Goal: Task Accomplishment & Management: Manage account settings

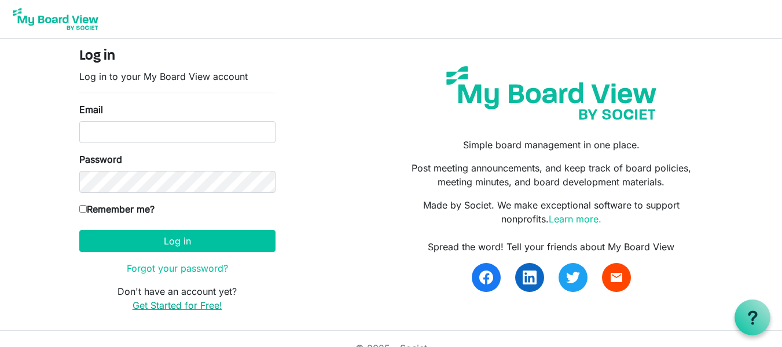
click at [178, 305] on link "Get Started for Free!" at bounding box center [178, 305] width 90 height 12
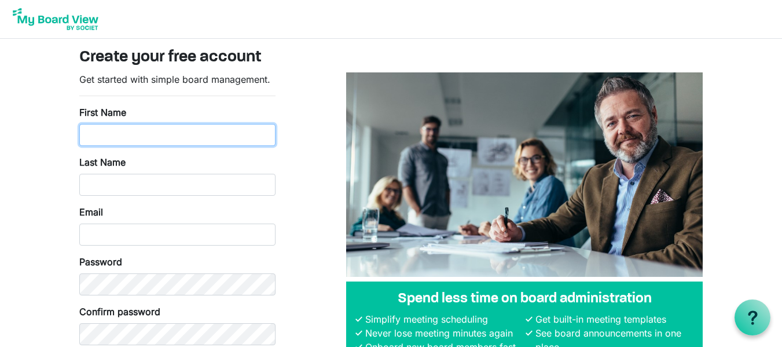
click at [190, 130] on input "First Name" at bounding box center [177, 135] width 196 height 22
click at [190, 130] on input "A" at bounding box center [177, 135] width 196 height 22
type input "Amanda"
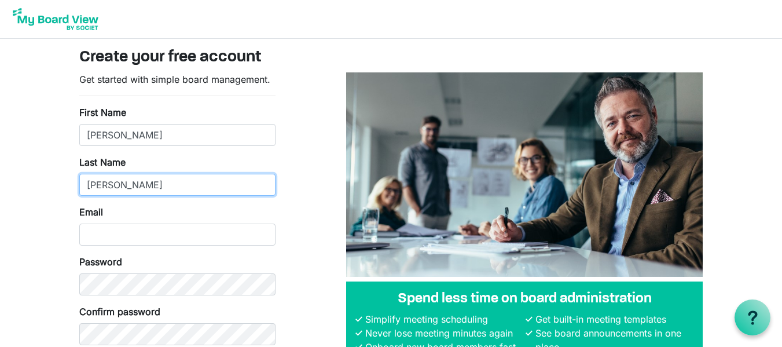
type input "Morris"
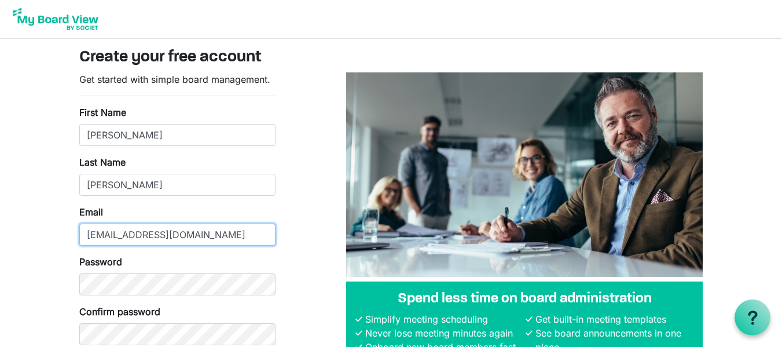
type input "aakc92@gmail.com"
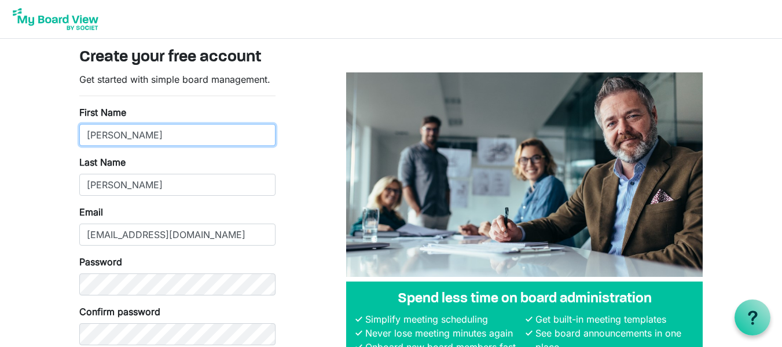
click at [190, 130] on input "Amanda" at bounding box center [177, 135] width 196 height 22
type input "Amanda"
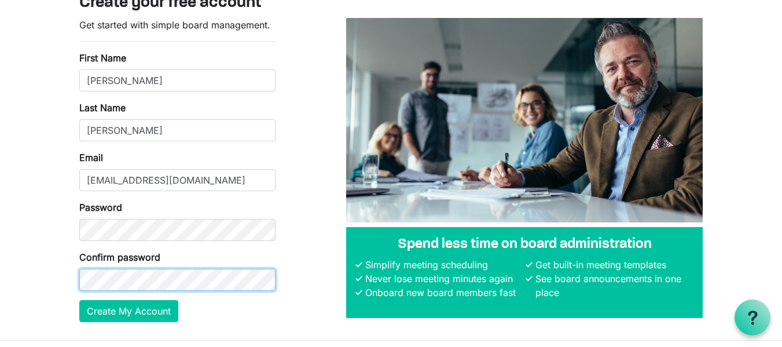
scroll to position [83, 0]
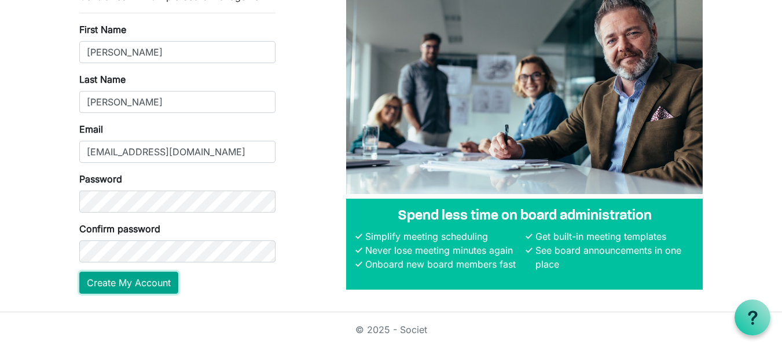
click at [124, 286] on button "Create My Account" at bounding box center [128, 283] width 99 height 22
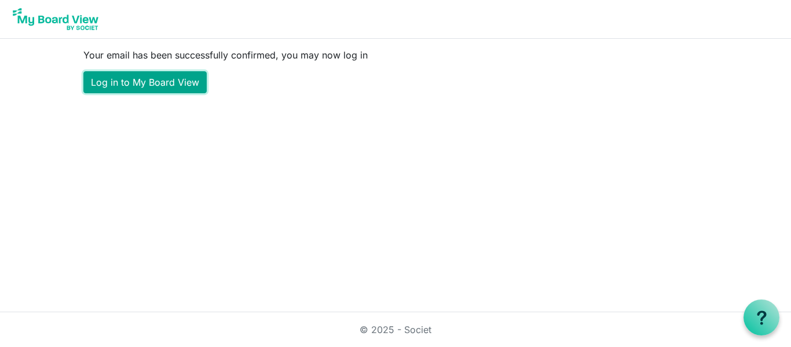
click at [170, 90] on link "Log in to My Board View" at bounding box center [144, 82] width 123 height 22
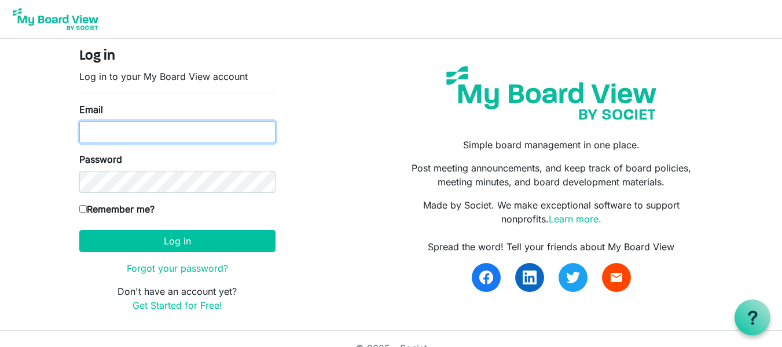
click at [174, 135] on input "Email" at bounding box center [177, 132] width 196 height 22
type input "aakc92@gmail.com"
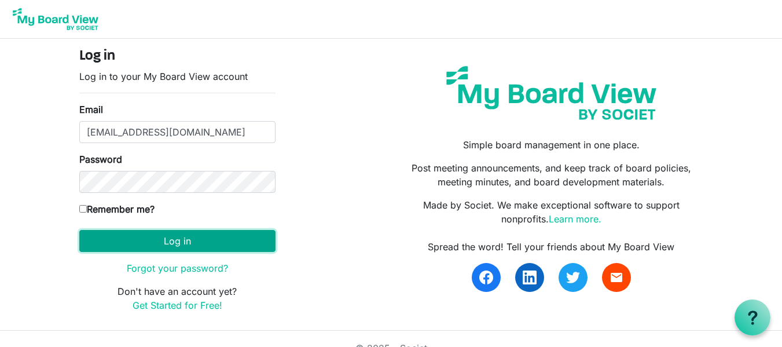
click at [234, 239] on button "Log in" at bounding box center [177, 241] width 196 height 22
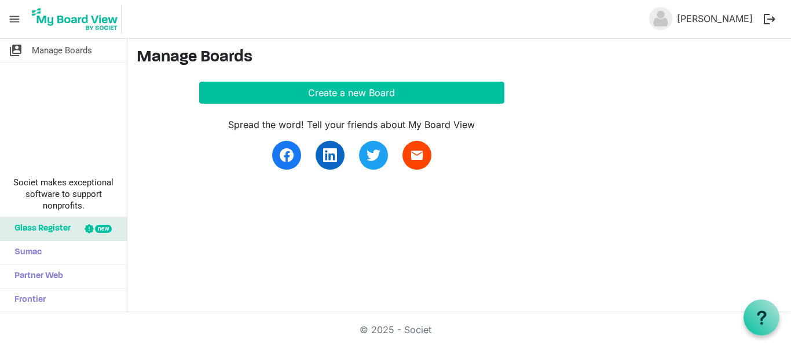
click at [17, 19] on span "menu" at bounding box center [14, 19] width 22 height 22
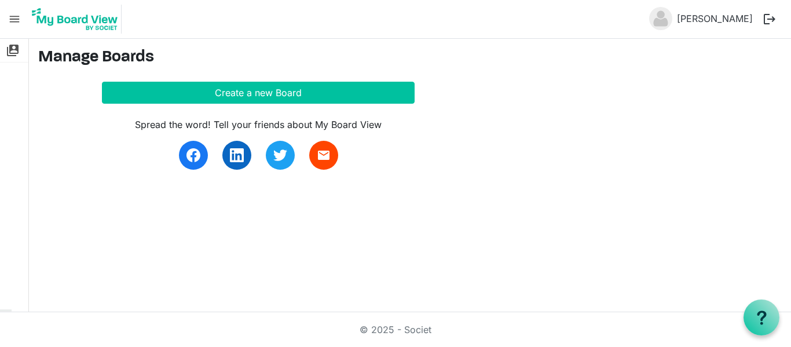
click at [17, 19] on span "menu" at bounding box center [14, 19] width 22 height 22
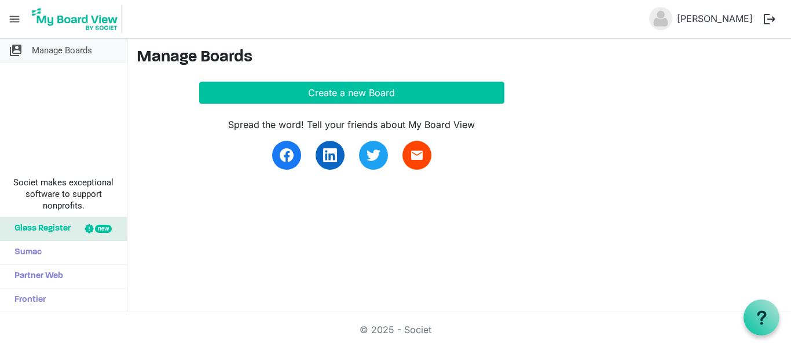
click at [20, 47] on span "switch_account" at bounding box center [16, 50] width 14 height 23
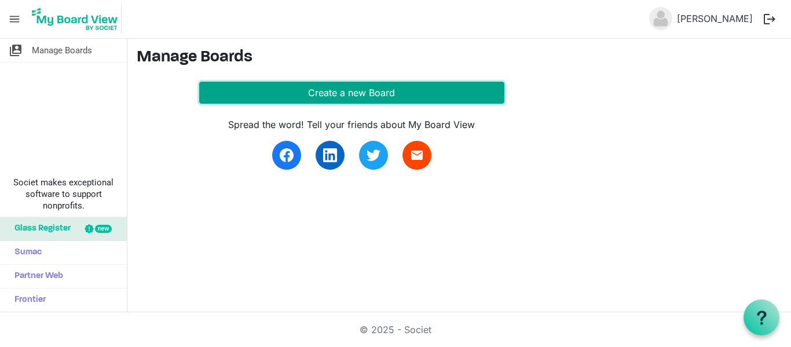
click at [345, 87] on button "Create a new Board" at bounding box center [351, 93] width 305 height 22
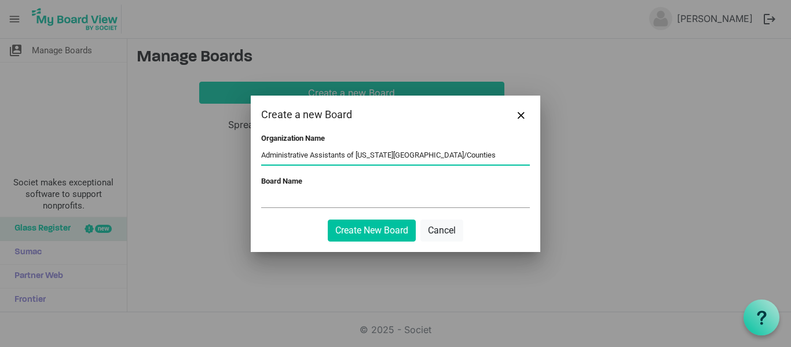
type input "Administrative Assistants of Kansas Cities/Counties"
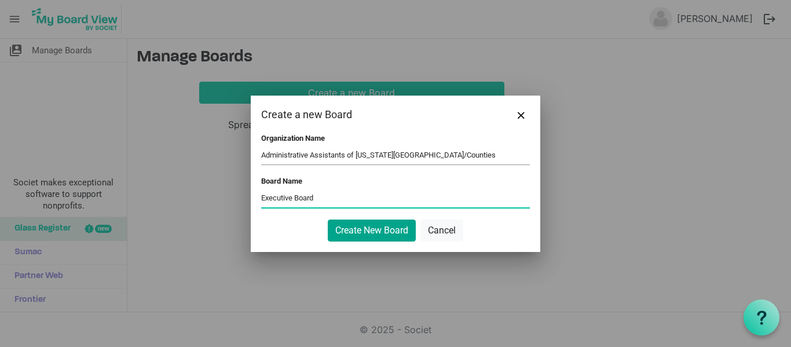
type input "Executive Board"
click at [372, 236] on button "Create New Board" at bounding box center [372, 230] width 88 height 22
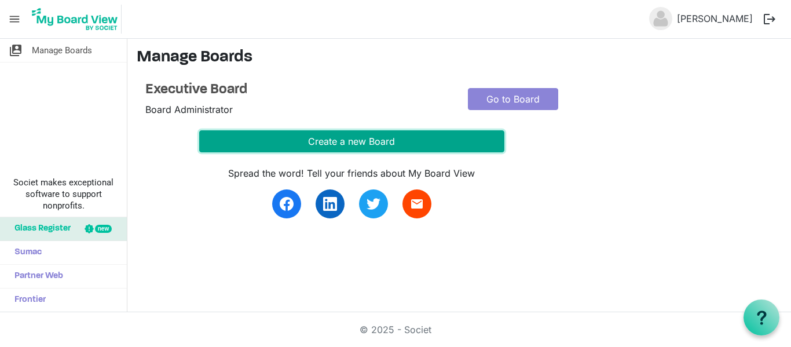
click at [368, 139] on button "Create a new Board" at bounding box center [351, 141] width 305 height 22
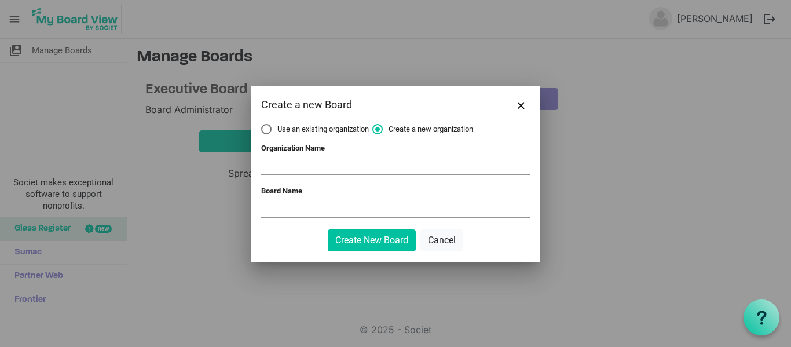
click at [272, 131] on span "Use an existing organization" at bounding box center [315, 129] width 108 height 10
click at [262, 124] on input "Use an existing organization" at bounding box center [261, 124] width 1 height 1
radio input "true"
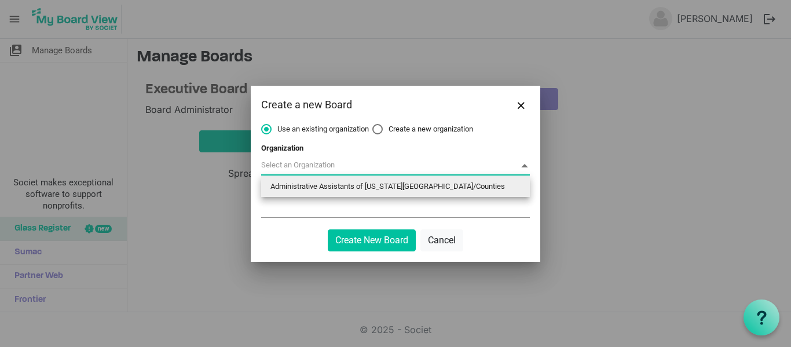
drag, startPoint x: 316, startPoint y: 168, endPoint x: 317, endPoint y: 189, distance: 20.3
click at [317, 189] on body "menu Amanda Morris logout switch_account Manage Boards Societ makes exceptional…" at bounding box center [395, 156] width 791 height 312
click at [317, 189] on li "Administrative Assistants of Kansas Cities/Counties" at bounding box center [395, 186] width 269 height 21
type input "Administrative Assistants of Kansas Cities/Counties"
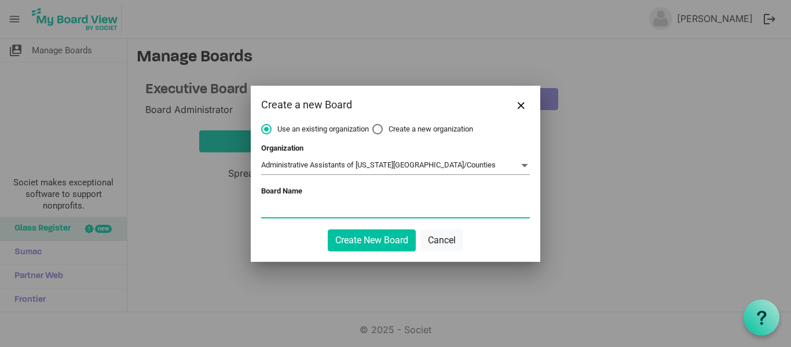
click at [302, 213] on input "Board Name" at bounding box center [395, 208] width 269 height 17
type input "AAKC Board"
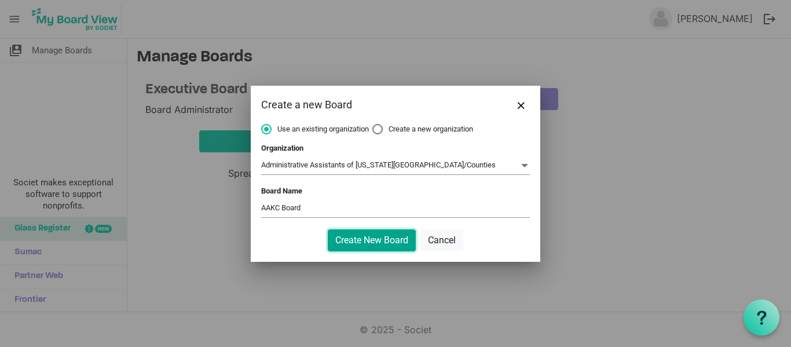
click at [375, 240] on button "Create New Board" at bounding box center [372, 240] width 88 height 22
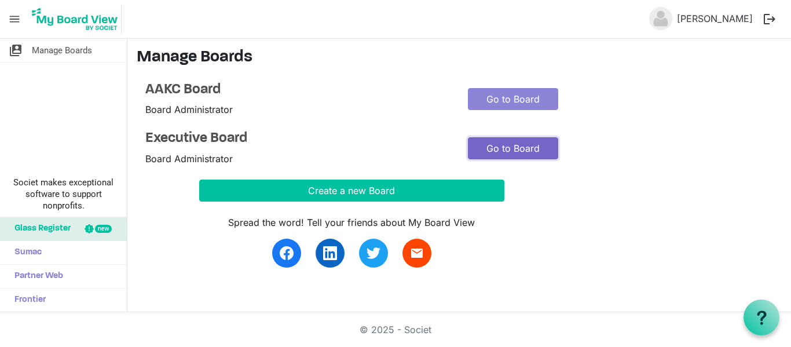
click at [497, 155] on link "Go to Board" at bounding box center [513, 148] width 90 height 22
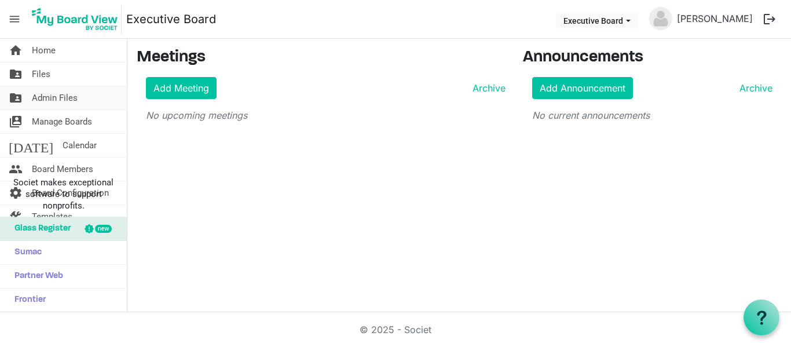
click at [88, 105] on link "folder_shared Admin Files" at bounding box center [63, 97] width 127 height 23
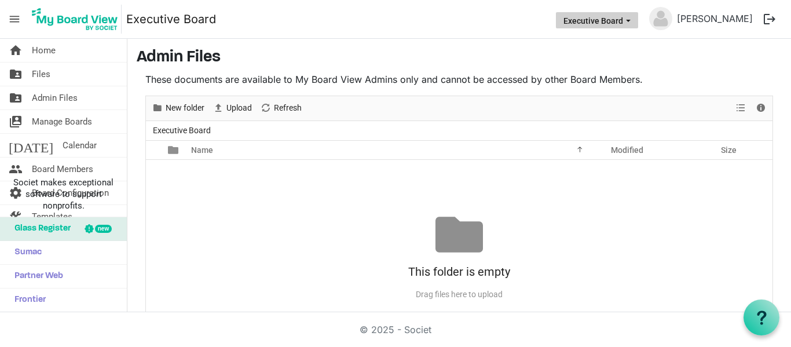
click at [619, 25] on button "Executive Board" at bounding box center [597, 20] width 82 height 16
click at [732, 19] on link "[PERSON_NAME]" at bounding box center [714, 18] width 85 height 23
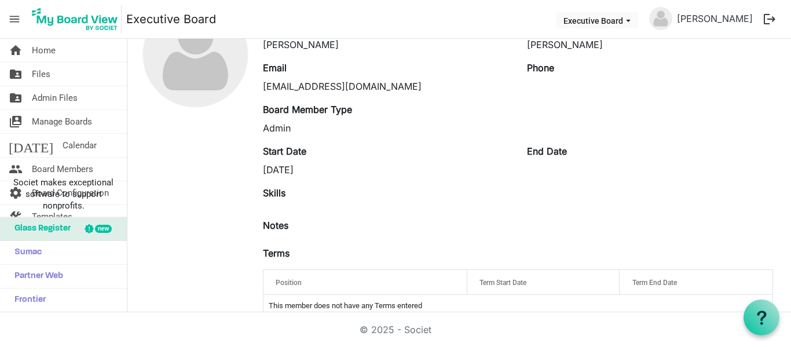
scroll to position [107, 0]
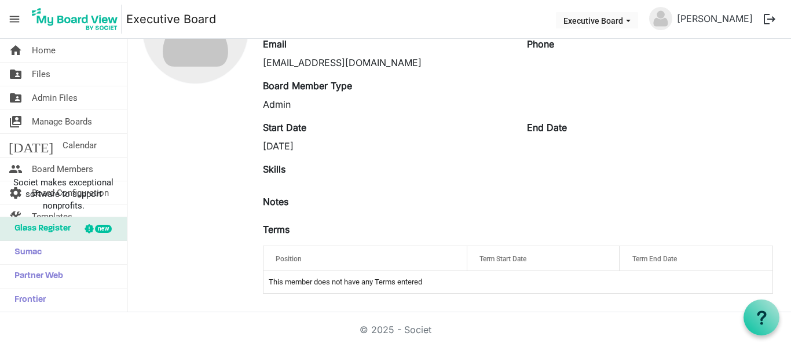
click at [323, 263] on div "Position" at bounding box center [366, 258] width 188 height 17
click at [321, 255] on div "Position" at bounding box center [366, 258] width 188 height 17
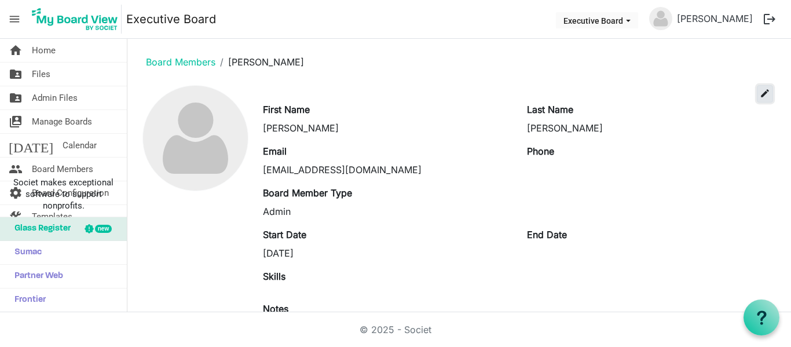
click at [760, 91] on span "edit" at bounding box center [765, 93] width 10 height 10
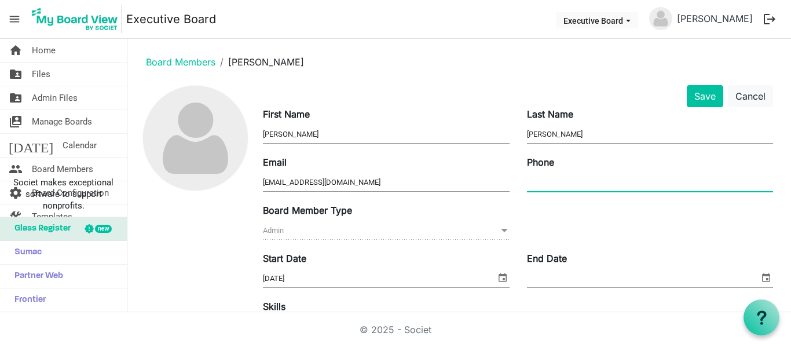
click at [571, 184] on input "Phone" at bounding box center [650, 182] width 246 height 17
click at [412, 232] on span "Admin Admin" at bounding box center [386, 231] width 246 height 18
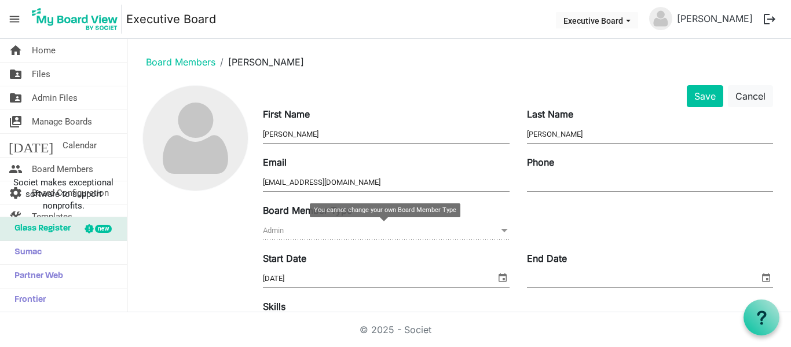
click at [492, 230] on span "Admin Admin" at bounding box center [386, 231] width 246 height 18
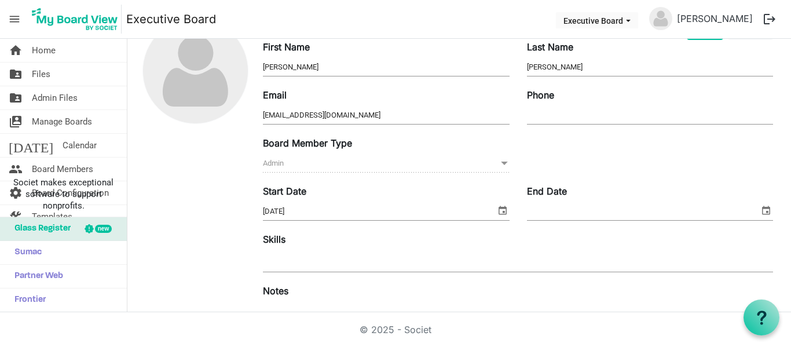
scroll to position [69, 0]
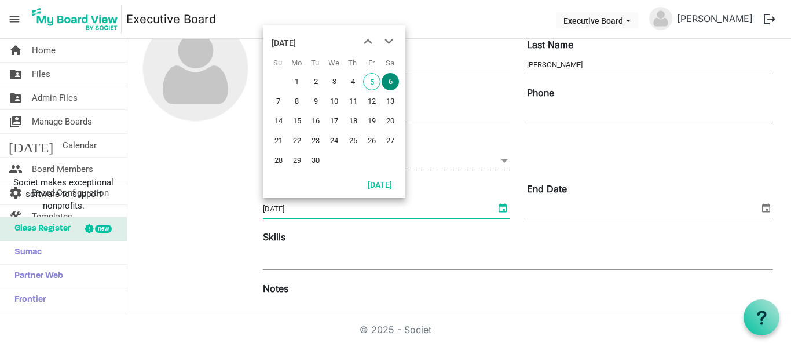
click at [496, 207] on span "select" at bounding box center [503, 207] width 14 height 15
click at [362, 39] on span "previous month" at bounding box center [368, 41] width 20 height 21
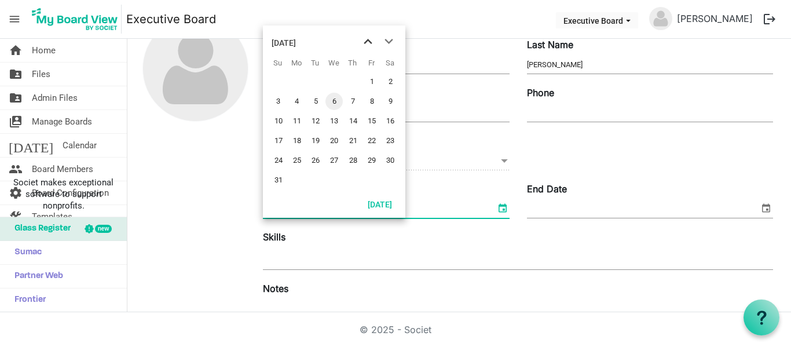
click at [362, 39] on span "previous month" at bounding box center [368, 41] width 20 height 21
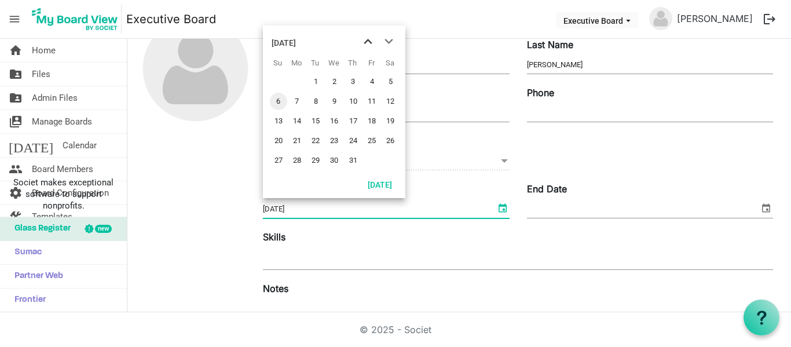
click at [362, 39] on span "previous month" at bounding box center [368, 41] width 20 height 21
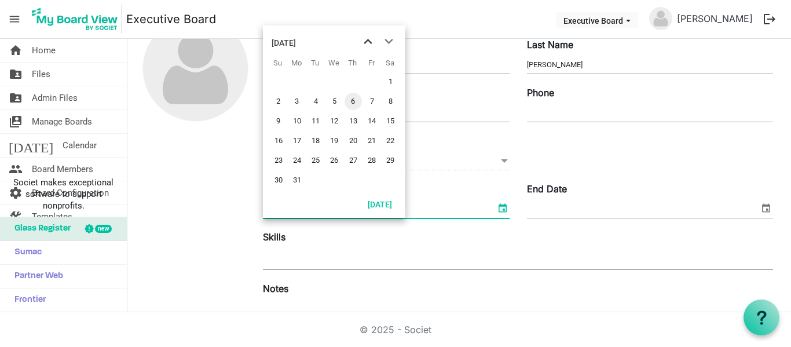
click at [362, 39] on span "previous month" at bounding box center [368, 41] width 20 height 21
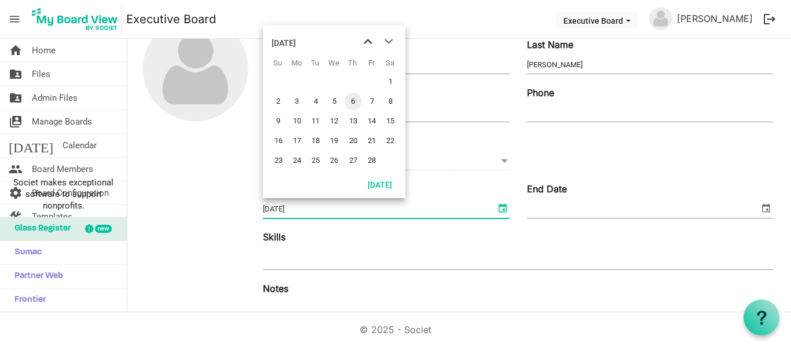
click at [362, 39] on span "previous month" at bounding box center [368, 41] width 20 height 21
click at [333, 77] on span "1" at bounding box center [333, 81] width 17 height 17
type input "1/1/2025"
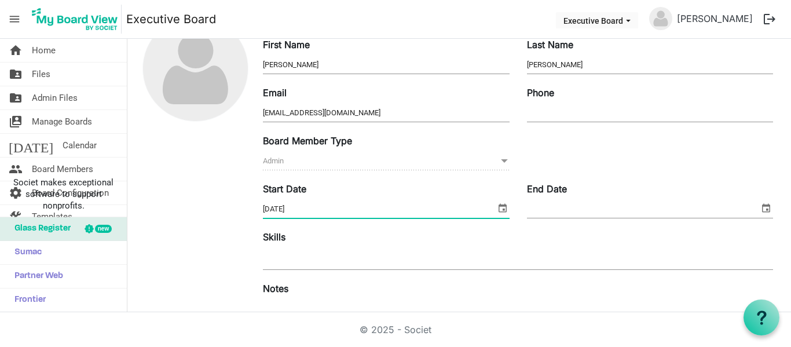
click at [566, 209] on input "End Date" at bounding box center [643, 208] width 232 height 17
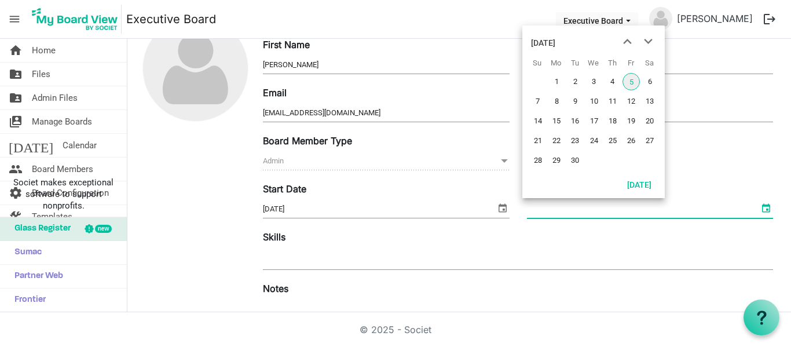
click at [759, 210] on span "select" at bounding box center [766, 207] width 14 height 15
click at [647, 42] on span "next month" at bounding box center [648, 41] width 20 height 21
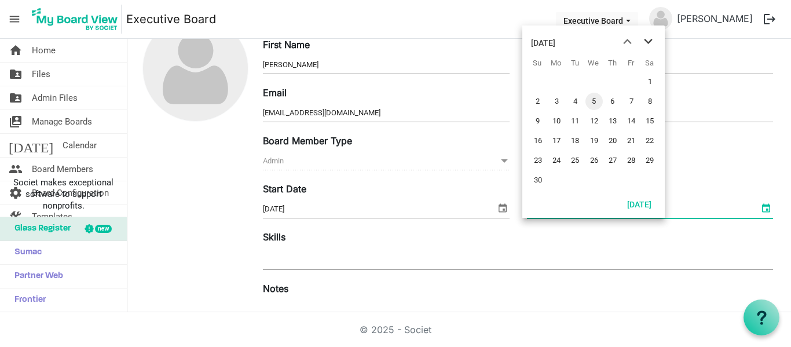
click at [647, 42] on span "next month" at bounding box center [648, 41] width 20 height 21
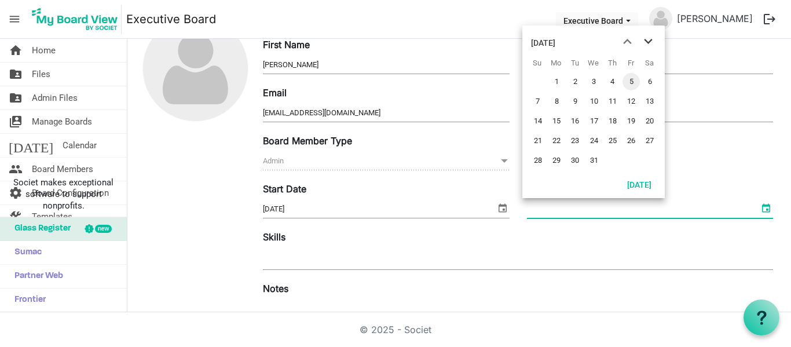
click at [647, 42] on span "next month" at bounding box center [648, 41] width 20 height 21
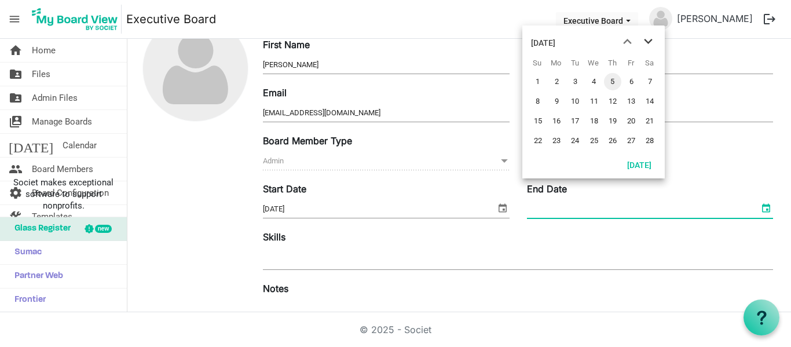
click at [647, 42] on span "next month" at bounding box center [648, 41] width 20 height 21
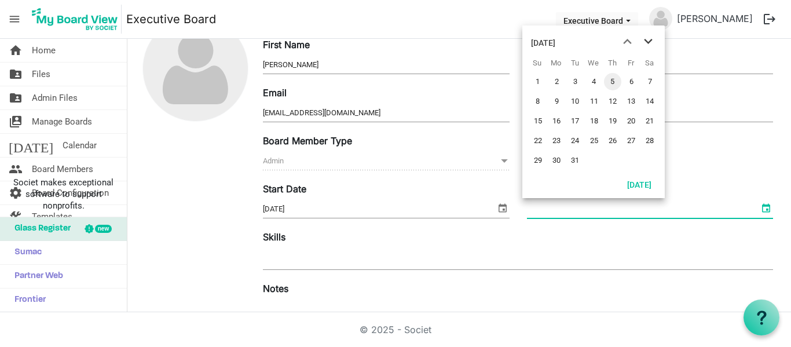
click at [647, 42] on span "next month" at bounding box center [648, 41] width 20 height 21
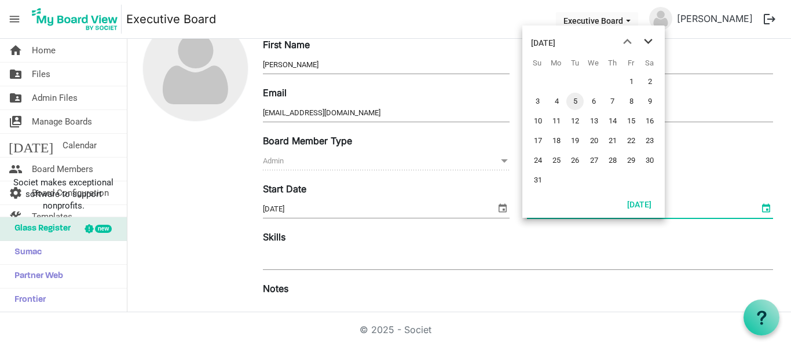
click at [647, 42] on span "next month" at bounding box center [648, 41] width 20 height 21
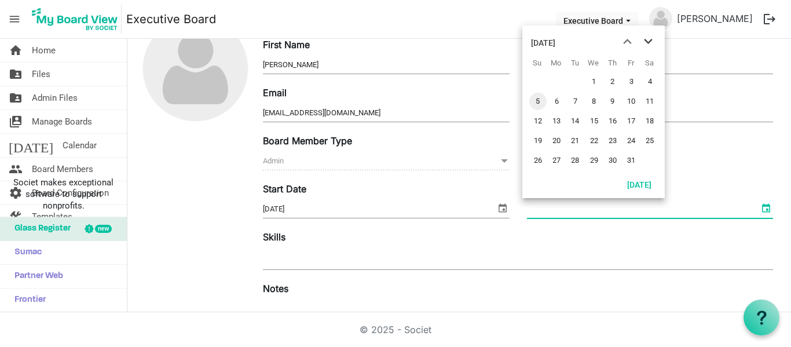
click at [647, 42] on span "next month" at bounding box center [648, 41] width 20 height 21
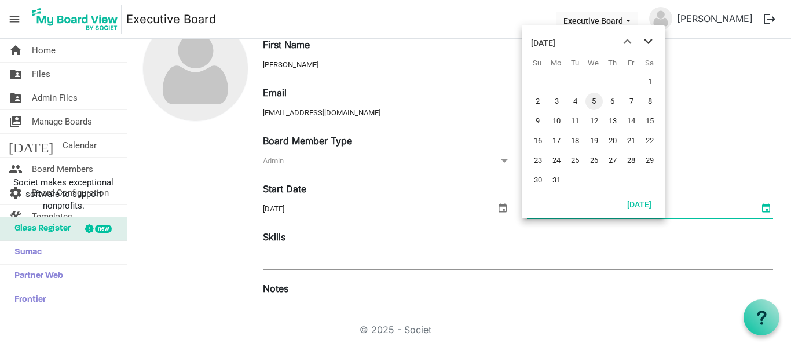
click at [647, 42] on span "next month" at bounding box center [648, 41] width 20 height 21
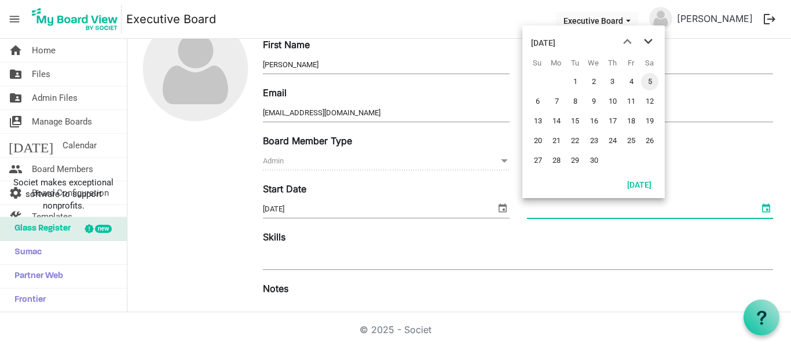
click at [647, 42] on span "next month" at bounding box center [648, 41] width 20 height 21
click at [610, 157] on span "31" at bounding box center [612, 160] width 17 height 17
type input "12/31/2026"
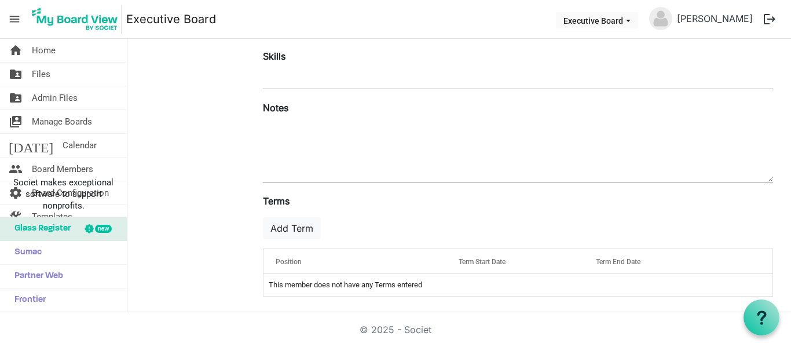
scroll to position [253, 0]
click at [284, 226] on button "Add Term" at bounding box center [292, 225] width 58 height 22
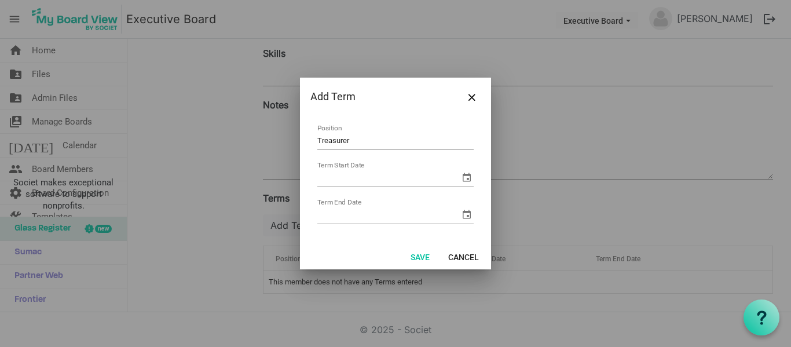
type input "Treasurer"
type input "1/1/2025"
type input "12/31/2026"
click at [416, 259] on button "Save" at bounding box center [420, 256] width 34 height 16
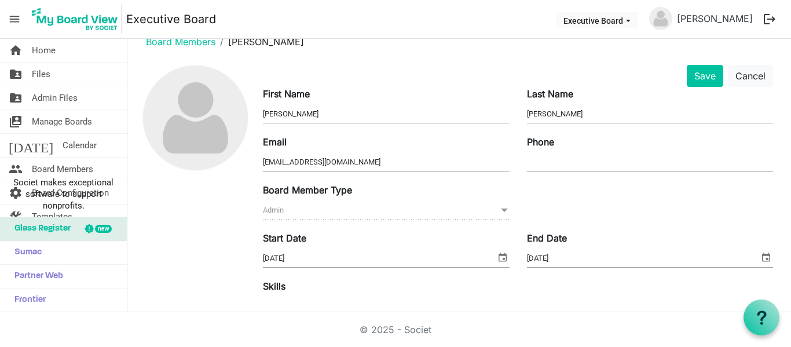
scroll to position [0, 0]
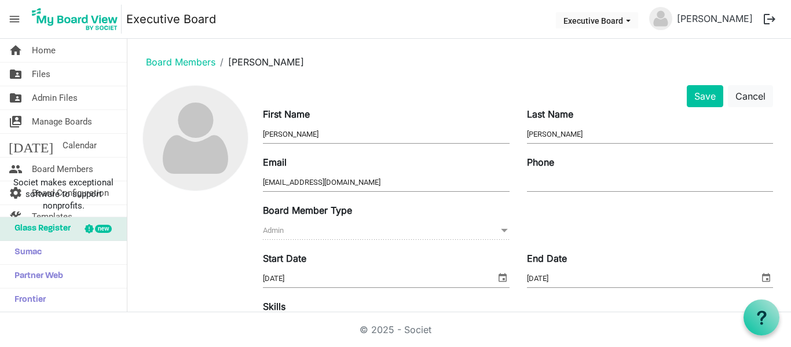
click at [690, 288] on div "End Date 12/31/2026" at bounding box center [649, 270] width 263 height 39
click at [684, 270] on input "12/31/2026" at bounding box center [638, 278] width 222 height 17
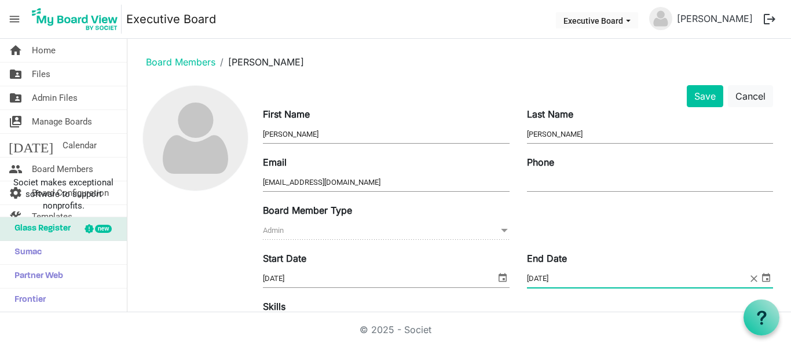
click at [684, 270] on input "12/31/2026" at bounding box center [638, 278] width 222 height 17
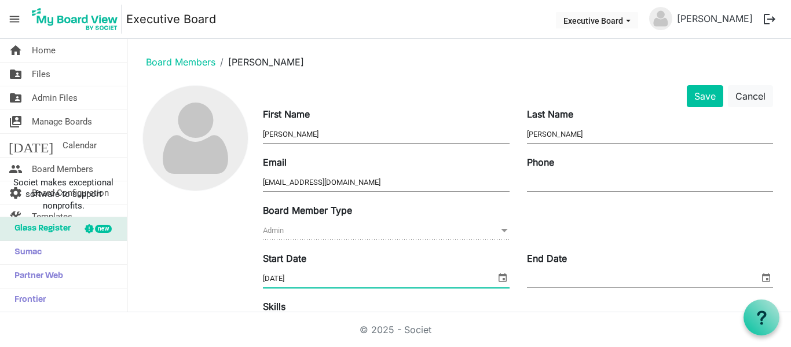
click at [393, 273] on input "1/1/2025" at bounding box center [379, 278] width 232 height 17
type input "1"
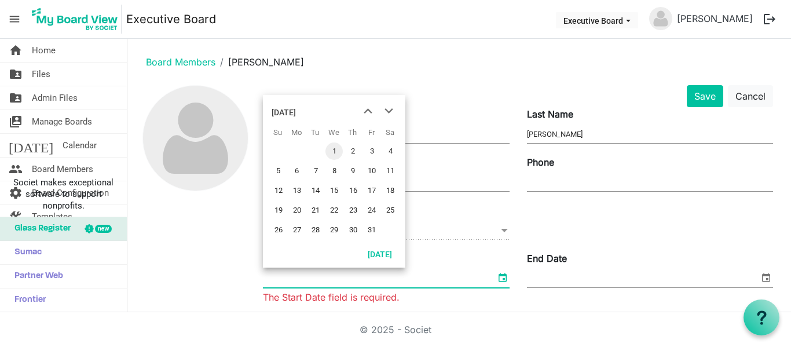
click at [497, 275] on span "select" at bounding box center [503, 277] width 14 height 15
click at [296, 111] on div "January 2025" at bounding box center [284, 112] width 24 height 23
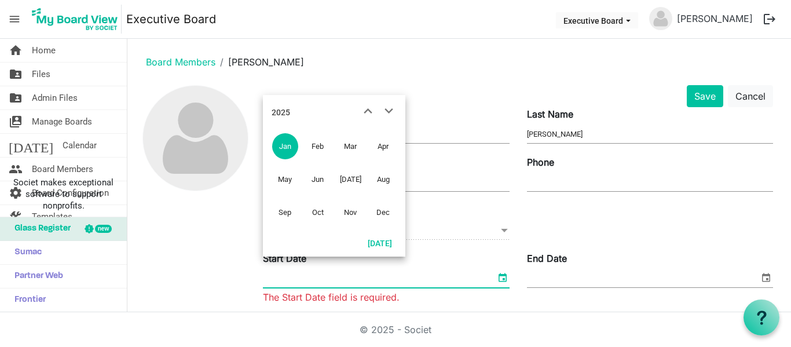
click at [278, 116] on div "2025" at bounding box center [281, 112] width 19 height 23
click at [280, 179] on span "2023" at bounding box center [285, 179] width 26 height 26
click at [284, 149] on span "Jan" at bounding box center [285, 146] width 26 height 26
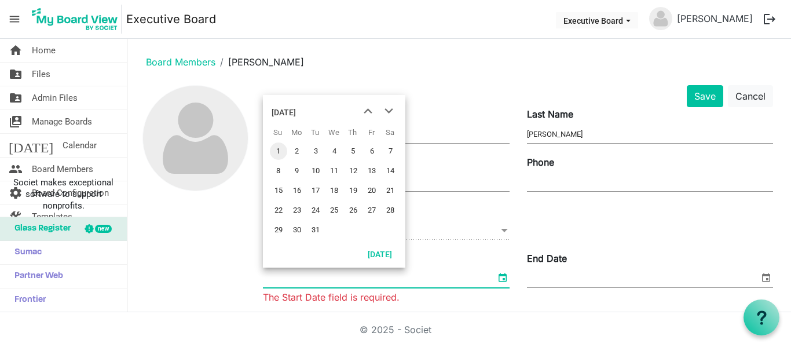
click at [283, 153] on span "1" at bounding box center [278, 150] width 17 height 17
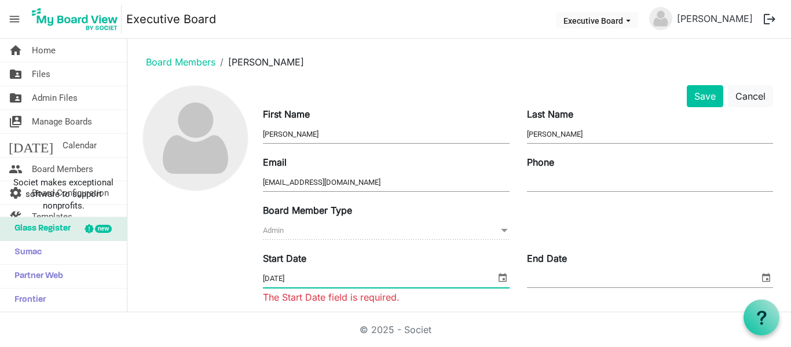
type input "1/1/2023"
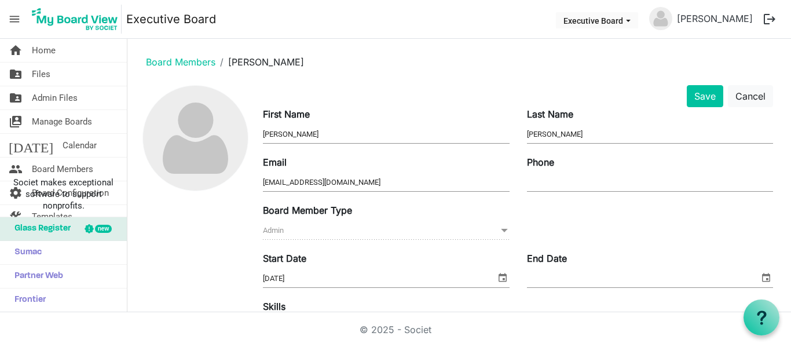
click at [399, 89] on div "Save Cancel" at bounding box center [517, 96] width 527 height 22
click at [180, 133] on img at bounding box center [195, 138] width 105 height 105
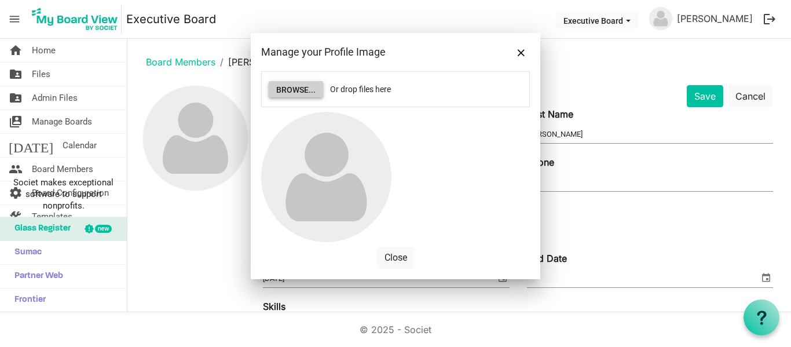
click at [291, 87] on button "Browse..." at bounding box center [296, 89] width 54 height 16
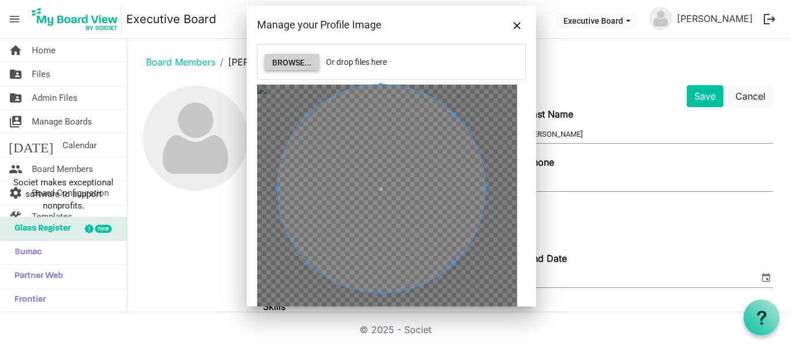
click at [407, 203] on span at bounding box center [381, 189] width 208 height 208
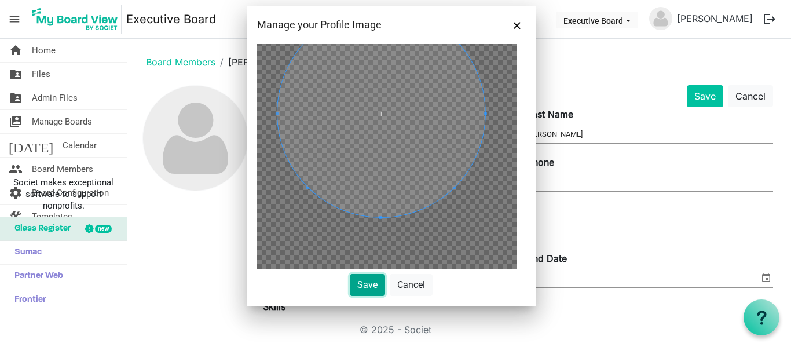
click at [361, 278] on button "Save" at bounding box center [367, 285] width 35 height 22
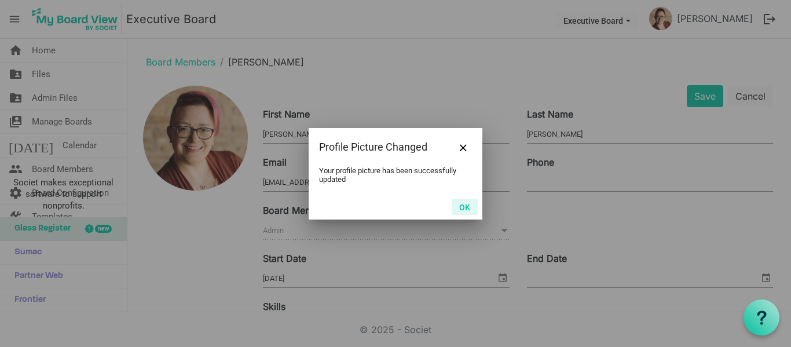
click at [475, 204] on button "OK" at bounding box center [465, 207] width 26 height 16
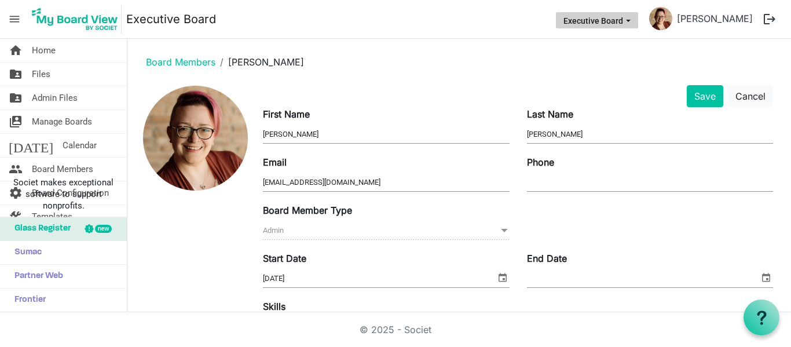
click at [621, 19] on button "Executive Board" at bounding box center [597, 20] width 82 height 16
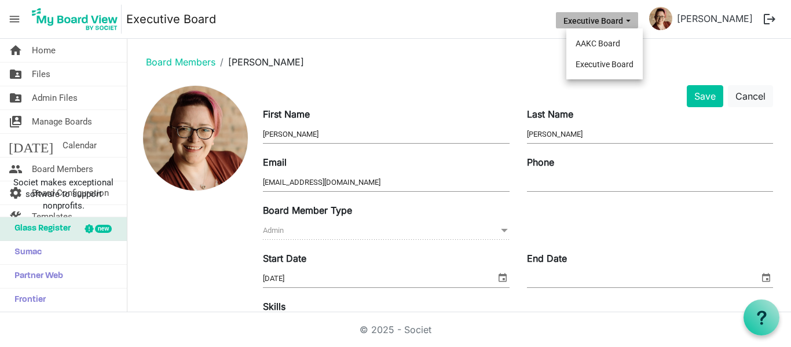
click at [621, 19] on button "Executive Board" at bounding box center [597, 20] width 82 height 16
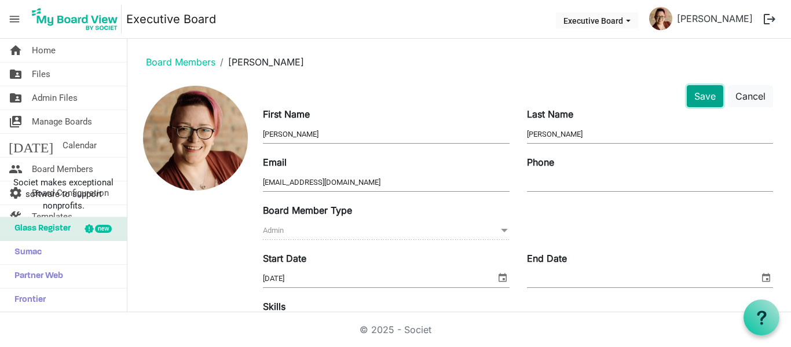
click at [692, 94] on button "Save" at bounding box center [705, 96] width 36 height 22
click at [63, 146] on span "Calendar" at bounding box center [80, 145] width 34 height 23
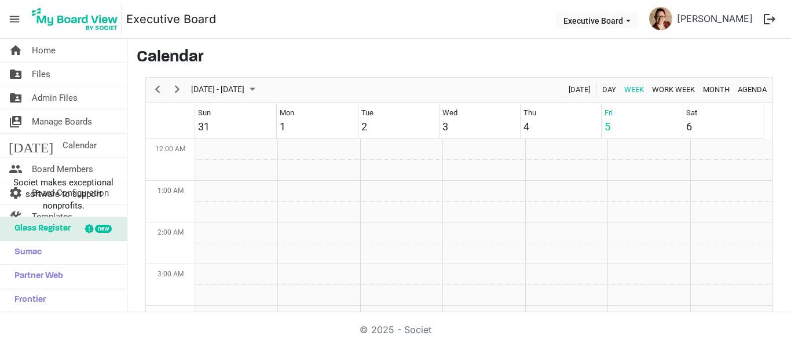
scroll to position [375, 0]
click at [12, 17] on span "menu" at bounding box center [14, 19] width 22 height 22
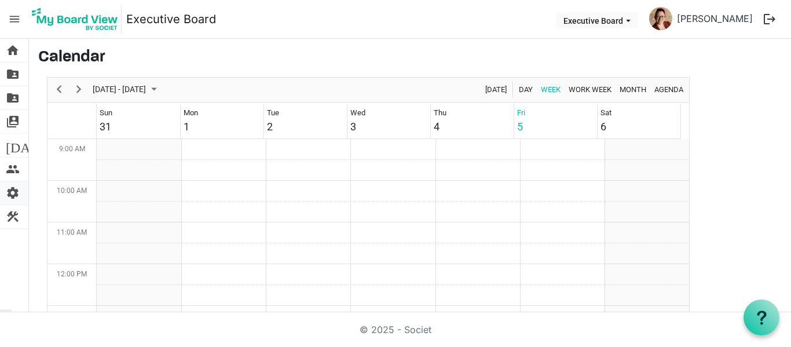
click at [13, 195] on span "settings" at bounding box center [13, 192] width 14 height 23
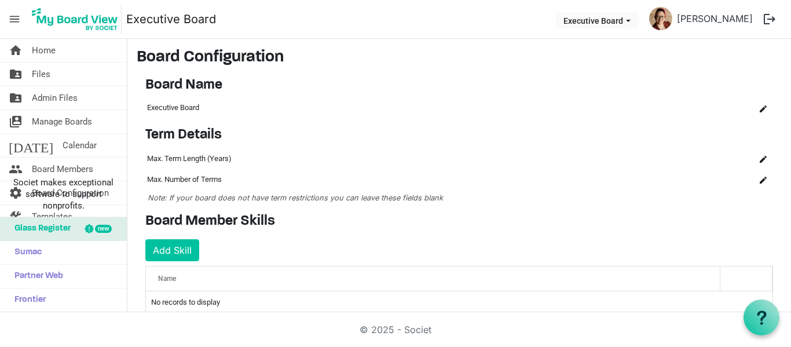
click at [13, 17] on span "menu" at bounding box center [14, 19] width 22 height 22
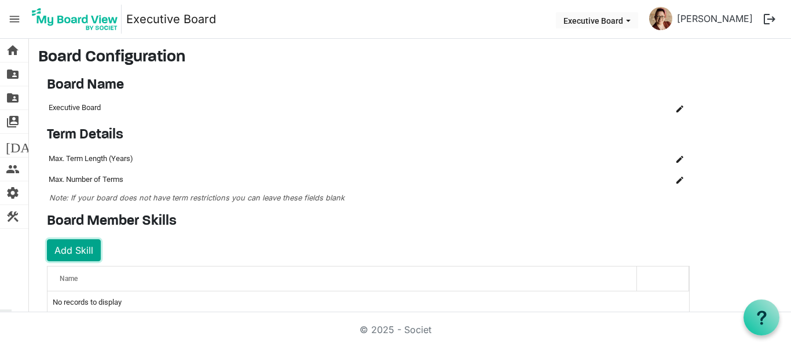
click at [56, 250] on button "Add Skill" at bounding box center [74, 250] width 54 height 22
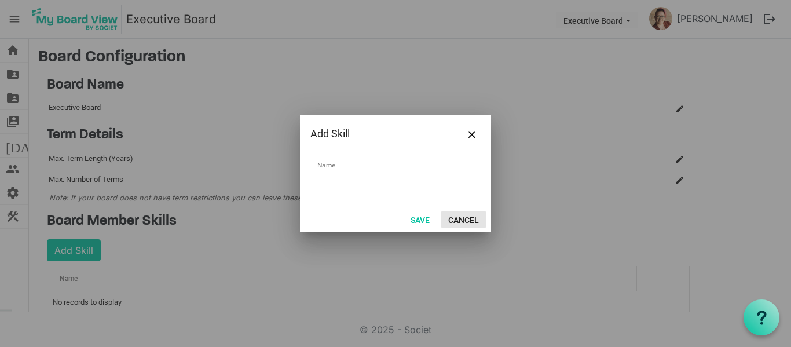
click at [472, 217] on button "Cancel" at bounding box center [464, 219] width 46 height 16
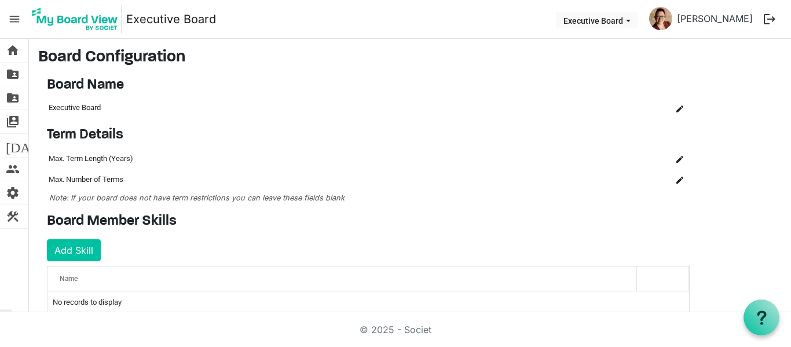
scroll to position [1, 0]
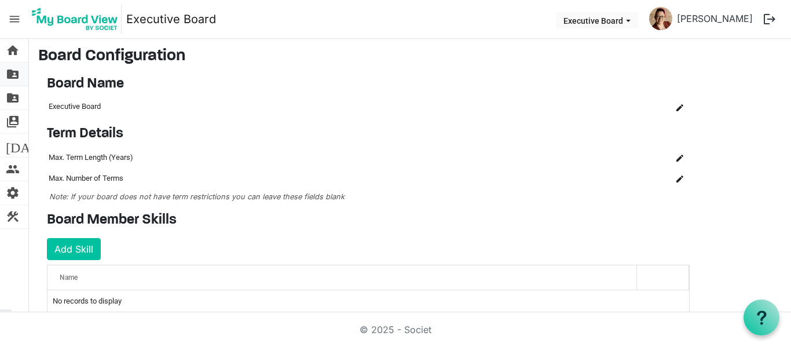
click at [12, 70] on span "folder_shared" at bounding box center [13, 74] width 14 height 23
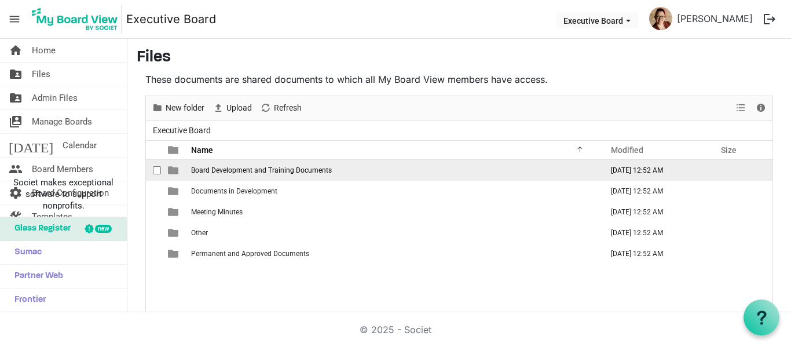
click at [323, 167] on span "Board Development and Training Documents" at bounding box center [261, 170] width 141 height 8
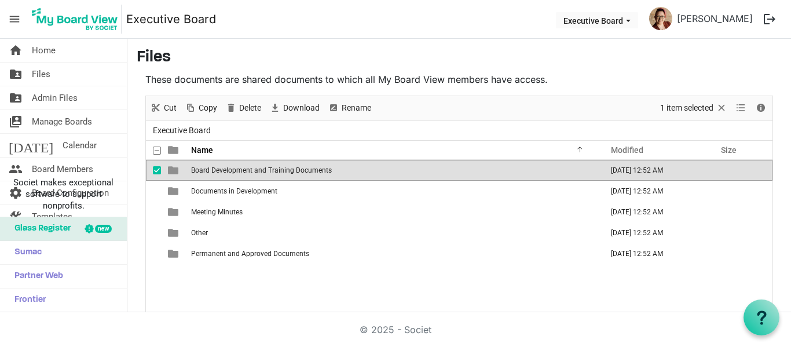
click at [323, 167] on span "Board Development and Training Documents" at bounding box center [261, 170] width 141 height 8
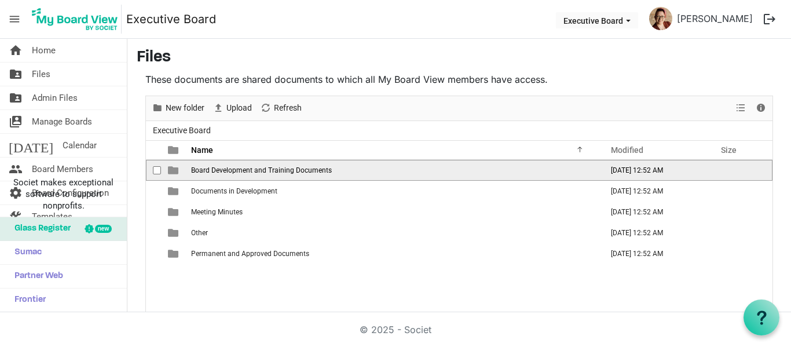
click at [323, 167] on span "Board Development and Training Documents" at bounding box center [261, 170] width 141 height 8
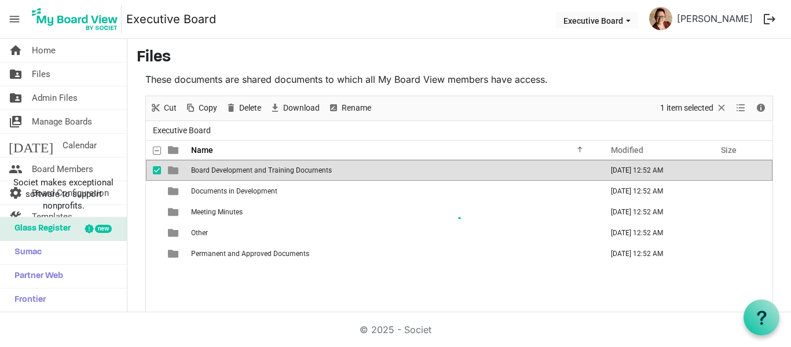
scroll to position [43, 0]
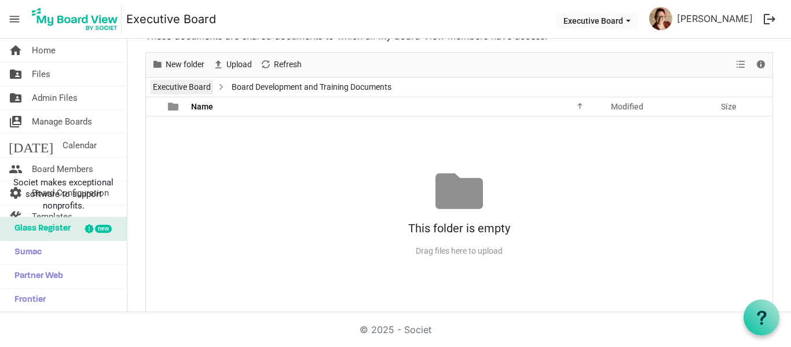
click at [174, 80] on link "Executive Board" at bounding box center [182, 87] width 63 height 14
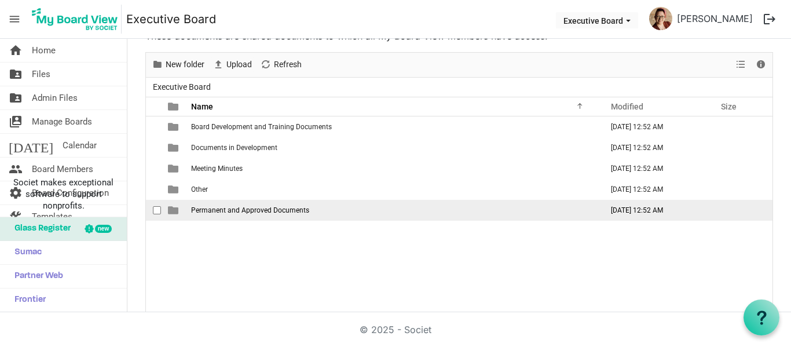
click at [252, 218] on td "Permanent and Approved Documents" at bounding box center [393, 210] width 411 height 21
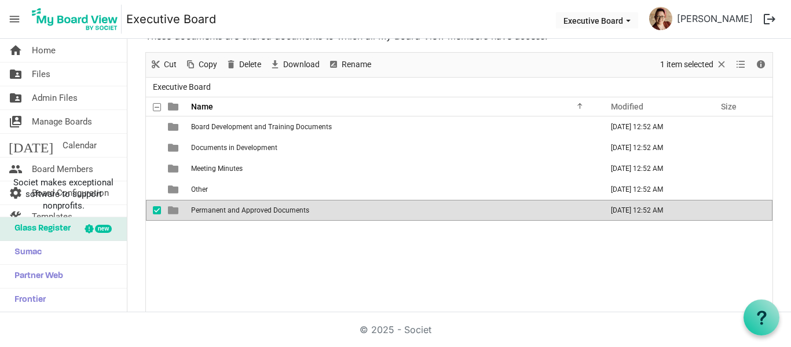
click at [252, 218] on td "Permanent and Approved Documents" at bounding box center [393, 210] width 411 height 21
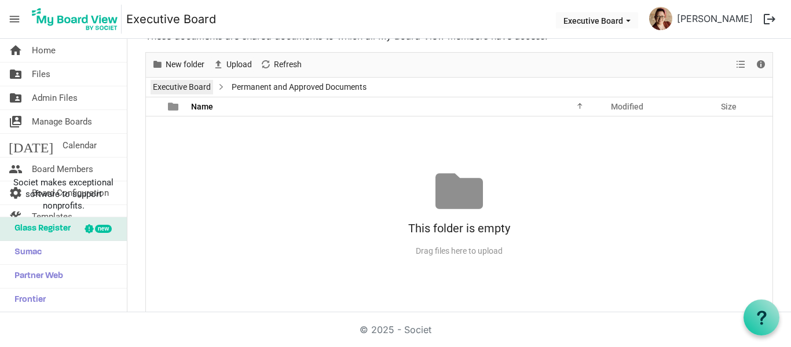
click at [202, 80] on link "Executive Board" at bounding box center [182, 87] width 63 height 14
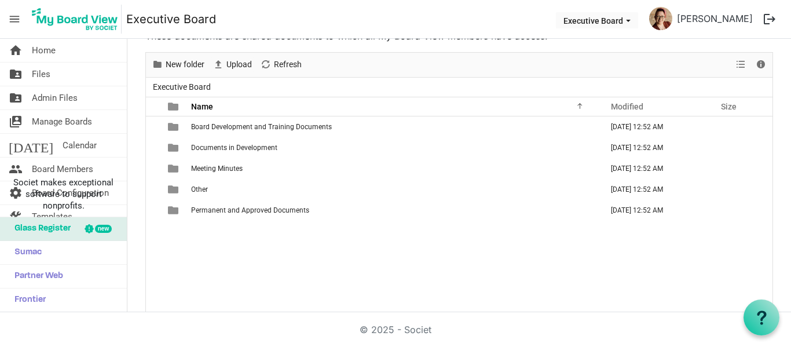
click at [13, 15] on span "menu" at bounding box center [14, 19] width 22 height 22
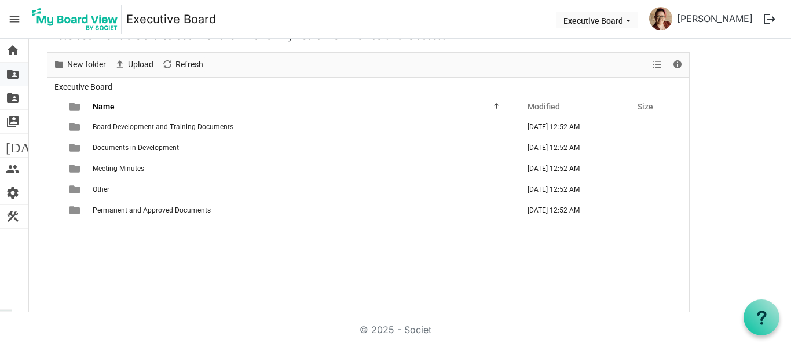
click at [12, 75] on span "folder_shared" at bounding box center [13, 74] width 14 height 23
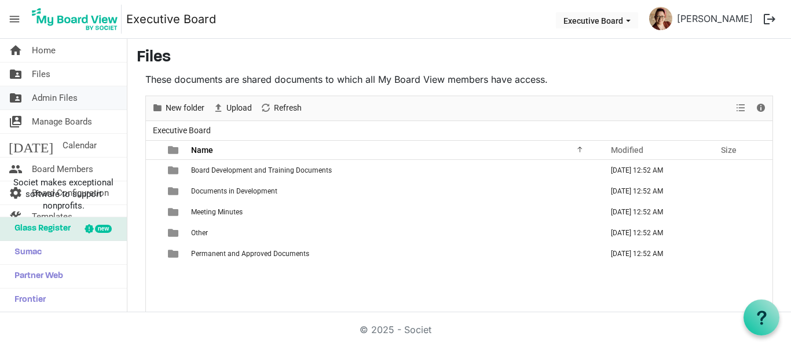
click at [49, 102] on span "Admin Files" at bounding box center [55, 97] width 46 height 23
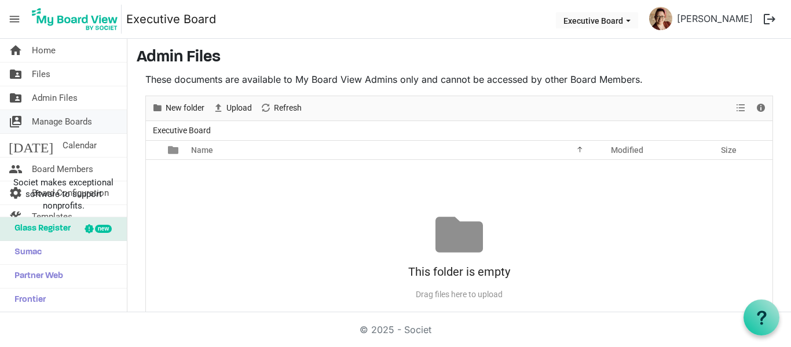
click at [67, 125] on span "Manage Boards" at bounding box center [62, 121] width 60 height 23
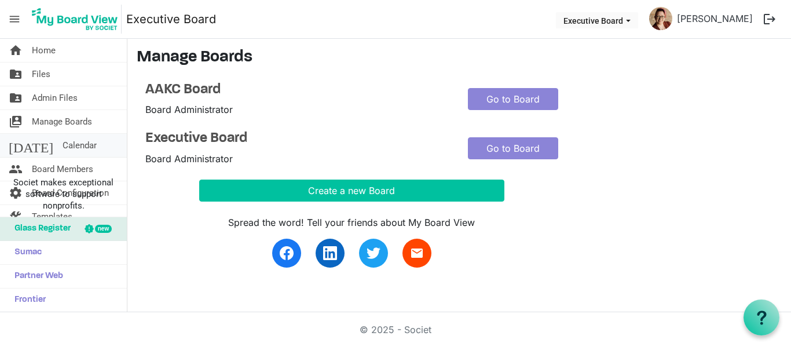
click at [65, 145] on span "Calendar" at bounding box center [80, 145] width 34 height 23
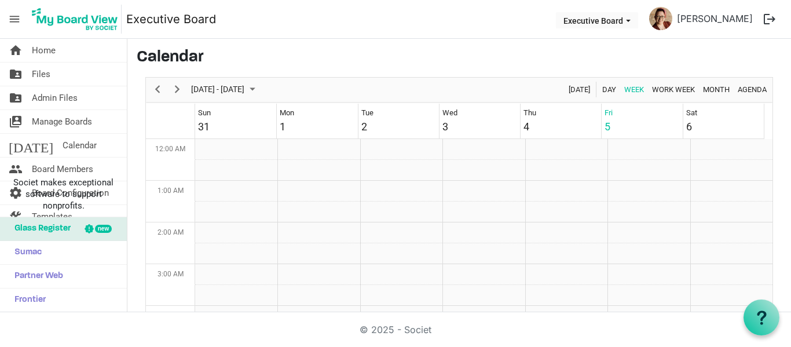
scroll to position [375, 0]
click at [66, 166] on span "Board Members" at bounding box center [62, 168] width 61 height 23
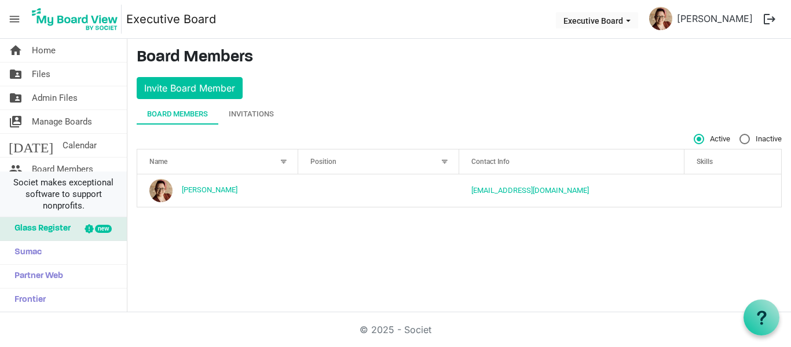
click at [54, 197] on span "Societ makes exceptional software to support nonprofits." at bounding box center [63, 194] width 116 height 35
click at [7, 18] on span "menu" at bounding box center [14, 19] width 22 height 22
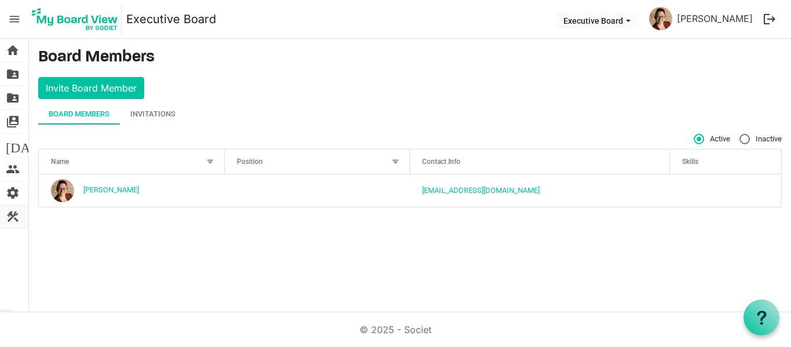
click at [14, 220] on span "construction" at bounding box center [13, 216] width 14 height 23
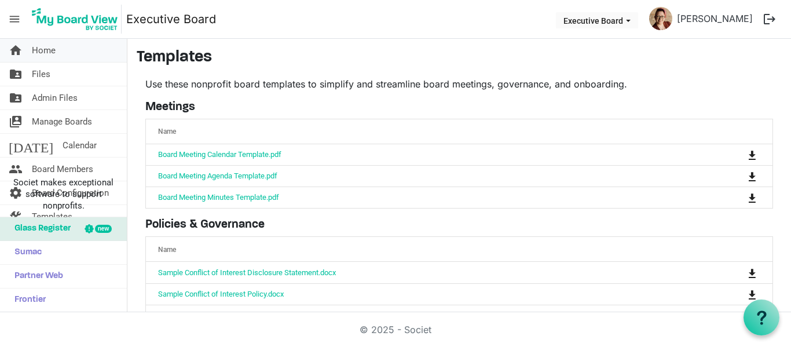
click at [42, 40] on span "Home" at bounding box center [44, 50] width 24 height 23
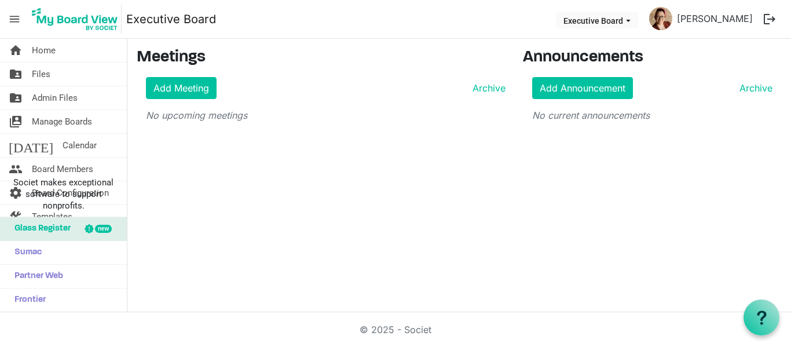
click at [19, 18] on span "menu" at bounding box center [14, 19] width 22 height 22
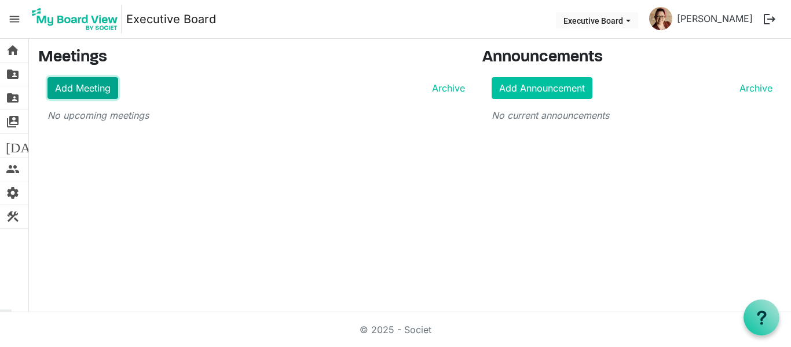
click at [52, 90] on link "Add Meeting" at bounding box center [82, 88] width 71 height 22
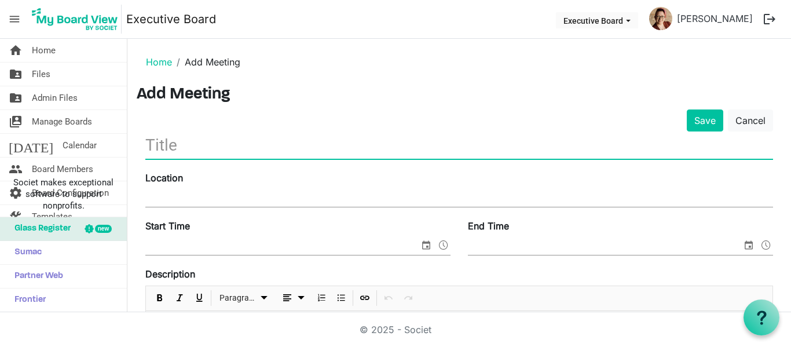
click at [219, 148] on input "text" at bounding box center [459, 144] width 628 height 27
type input "2025 Fall Conference"
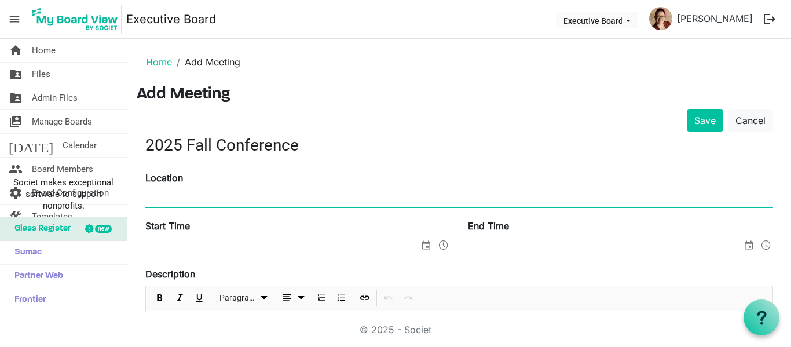
click at [299, 201] on input "Location" at bounding box center [459, 197] width 628 height 17
type input "Salina, Kansas"
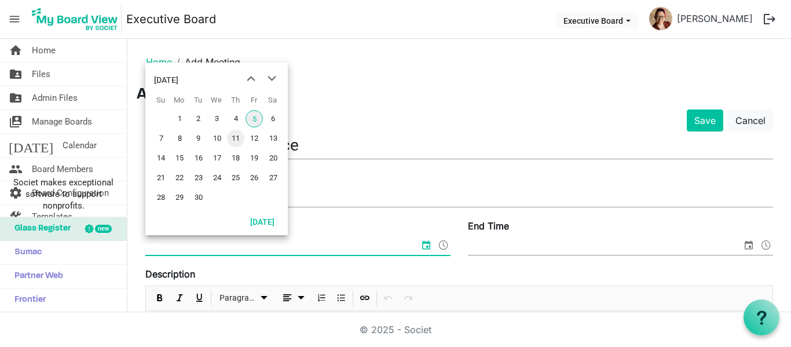
click at [233, 138] on span "11" at bounding box center [235, 138] width 17 height 17
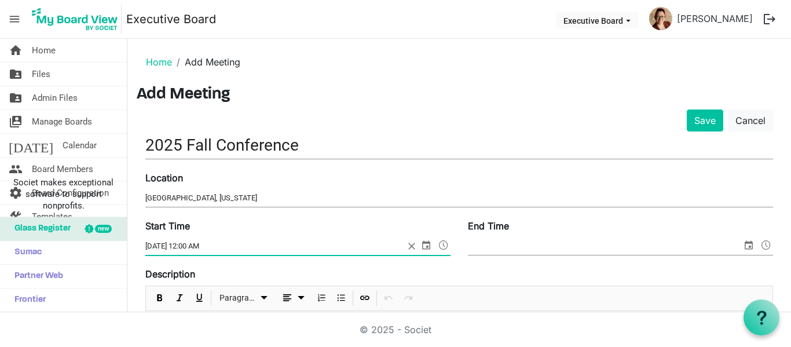
click at [191, 245] on input "9/11/2025 12:00 AM" at bounding box center [274, 245] width 259 height 17
type input "9/11/2025 1:00 PM"
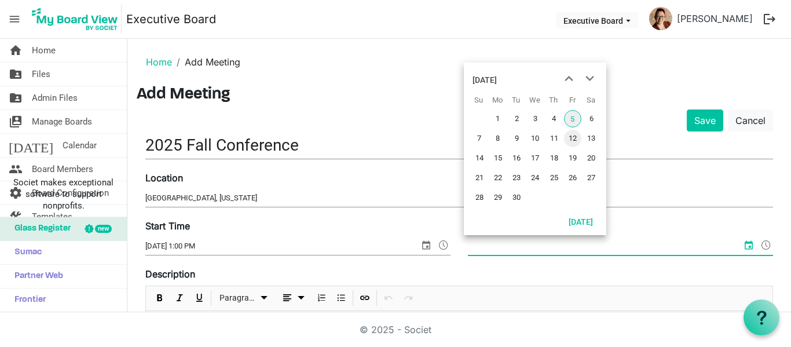
click at [573, 139] on span "12" at bounding box center [572, 138] width 17 height 17
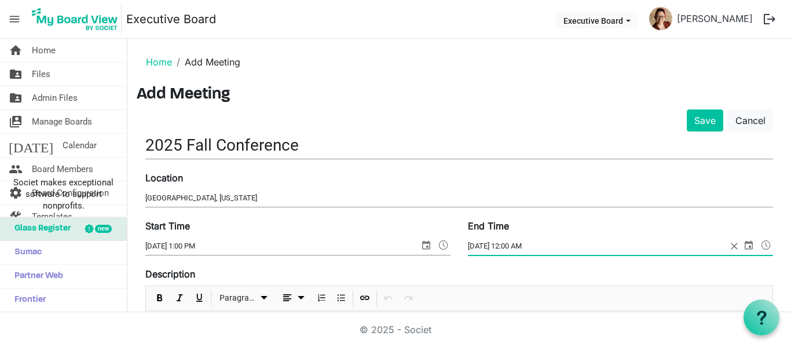
click at [504, 245] on input "9/12/2025 12:00 AM" at bounding box center [597, 245] width 259 height 17
type input "9/12/2025 1:00 PM"
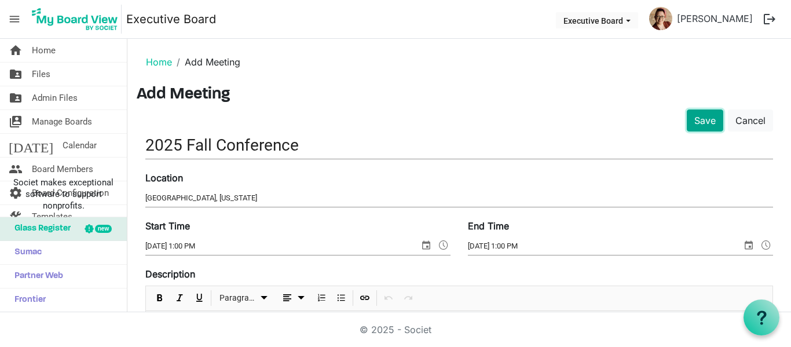
click at [694, 118] on button "Save" at bounding box center [705, 120] width 36 height 22
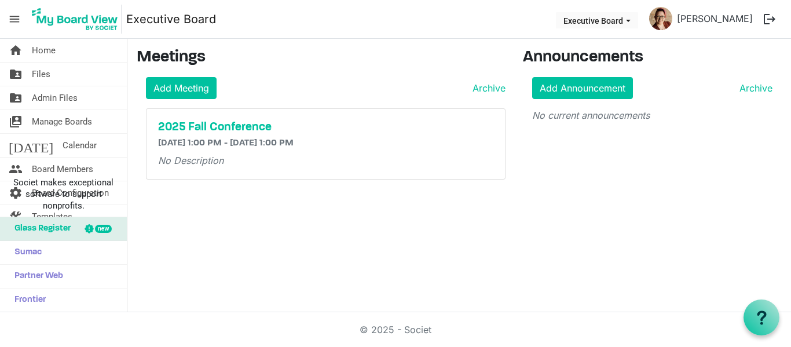
click at [13, 17] on span "menu" at bounding box center [14, 19] width 22 height 22
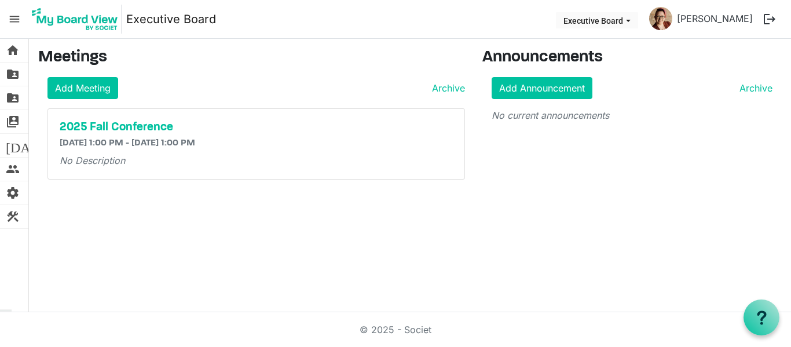
click at [769, 20] on button "logout" at bounding box center [769, 19] width 24 height 24
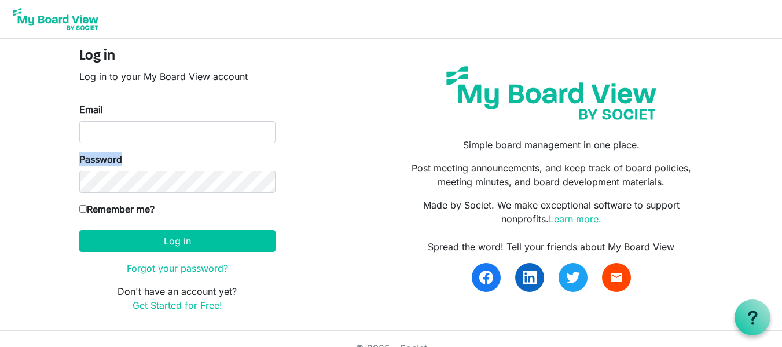
drag, startPoint x: 153, startPoint y: 110, endPoint x: 153, endPoint y: 160, distance: 50.4
click at [153, 160] on form "Log in Log in to your My Board View account Email Password Remember me? America…" at bounding box center [177, 180] width 196 height 264
click at [161, 126] on input "Email" at bounding box center [177, 132] width 196 height 22
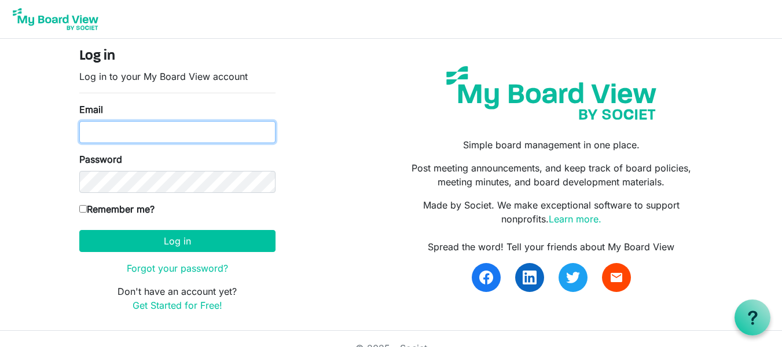
type input "aakc92@gmail.com"
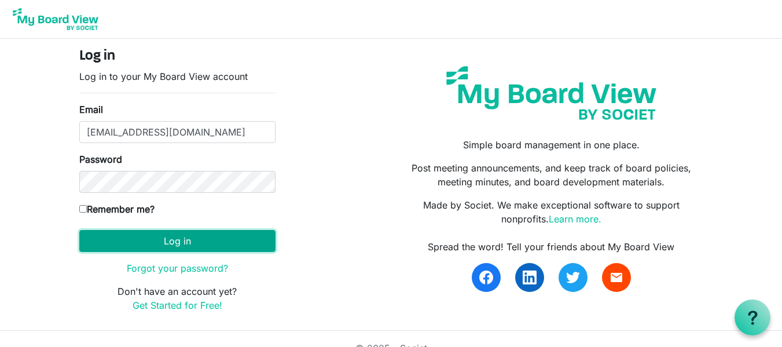
click at [219, 245] on button "Log in" at bounding box center [177, 241] width 196 height 22
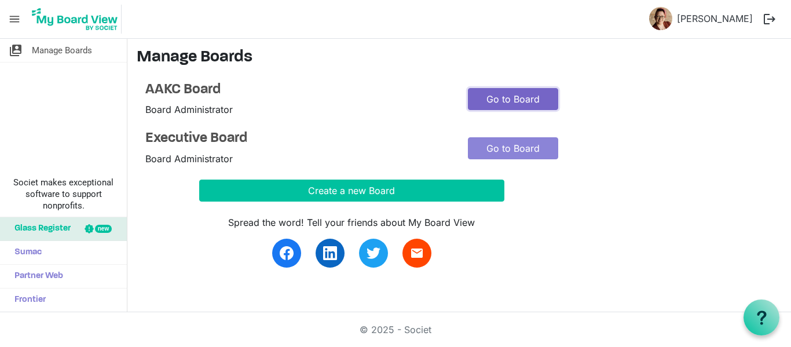
click at [527, 97] on link "Go to Board" at bounding box center [513, 99] width 90 height 22
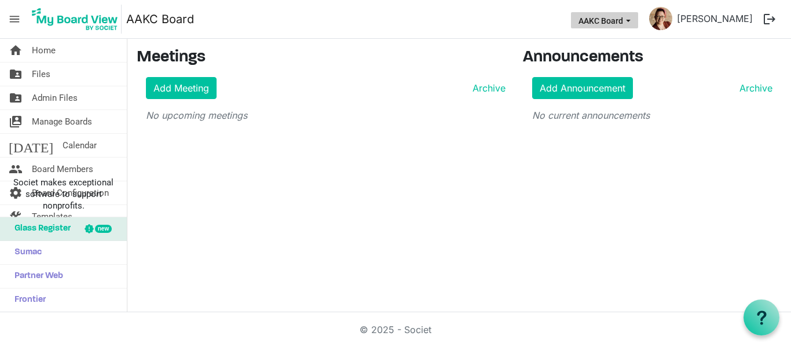
click at [638, 20] on button "AAKC Board" at bounding box center [604, 20] width 67 height 16
click at [744, 61] on h3 "Announcements" at bounding box center [652, 58] width 259 height 20
click at [64, 50] on link "home Home" at bounding box center [63, 50] width 127 height 23
click at [35, 251] on span "Sumac" at bounding box center [25, 252] width 33 height 23
click at [45, 234] on span "Glass Register" at bounding box center [40, 228] width 62 height 23
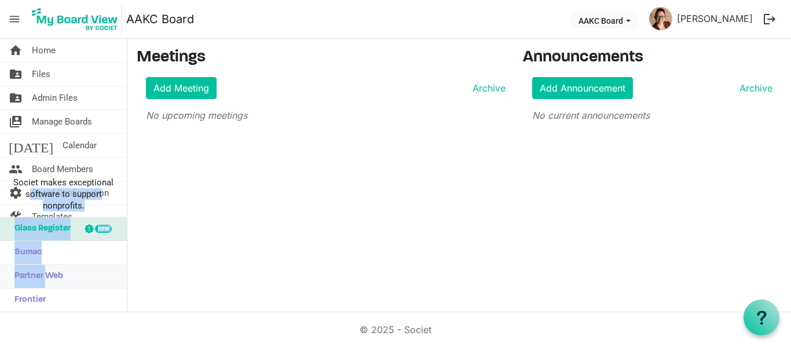
drag, startPoint x: 30, startPoint y: 190, endPoint x: 45, endPoint y: 278, distance: 88.7
click at [45, 278] on ul "Societ makes exceptional software to support nonprofits. Glass Register new Sum…" at bounding box center [63, 241] width 127 height 141
click at [45, 278] on span "Partner Web" at bounding box center [36, 276] width 54 height 23
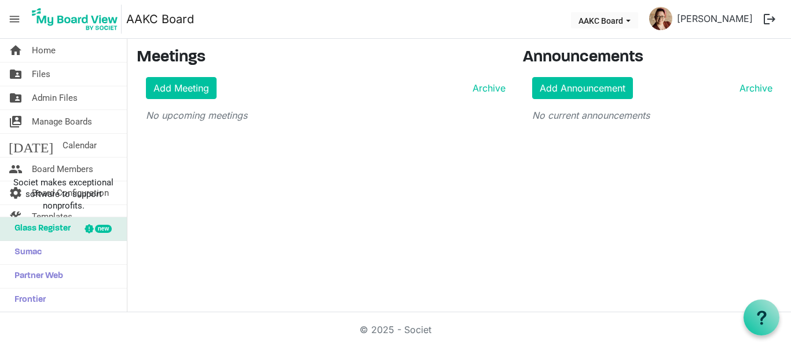
click at [287, 183] on div "home Home folder_shared Files folder_shared Admin Files switch_account Manage B…" at bounding box center [395, 175] width 791 height 273
click at [54, 72] on link "folder_shared Files" at bounding box center [63, 74] width 127 height 23
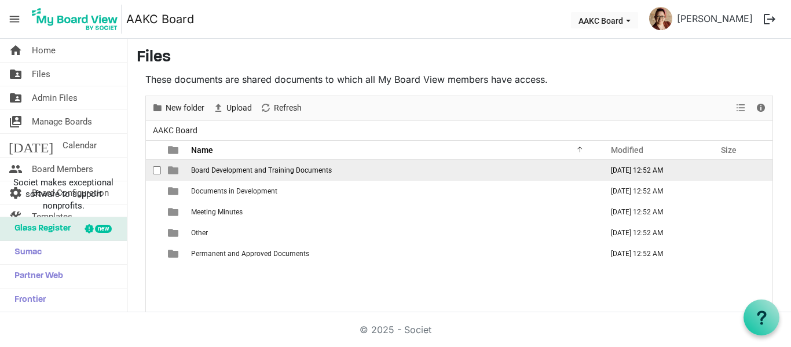
click at [296, 169] on span "Board Development and Training Documents" at bounding box center [261, 170] width 141 height 8
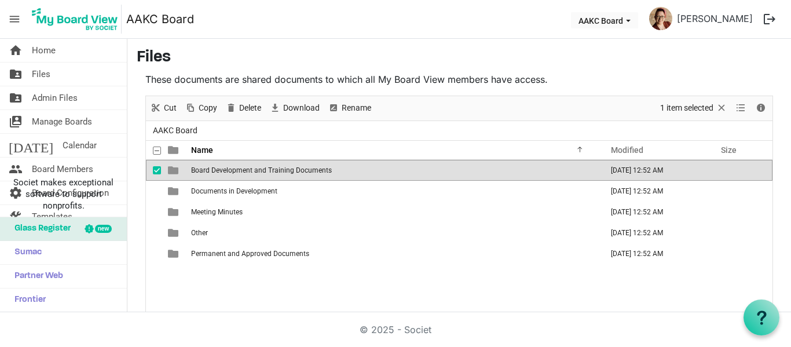
click at [296, 169] on span "Board Development and Training Documents" at bounding box center [261, 170] width 141 height 8
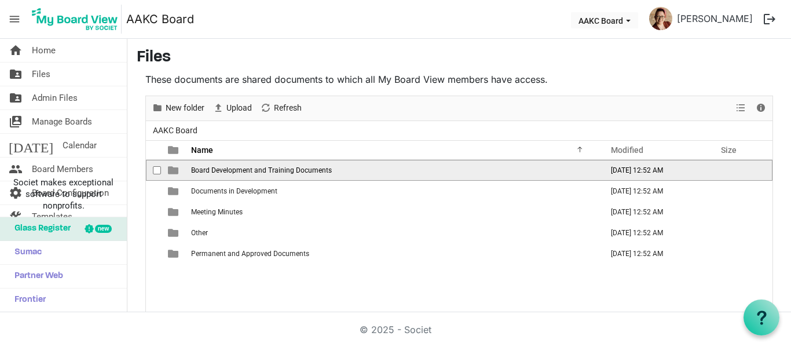
click at [296, 169] on span "Board Development and Training Documents" at bounding box center [261, 170] width 141 height 8
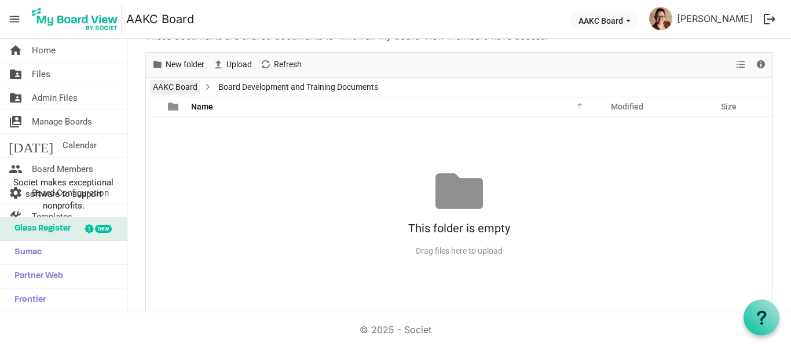
click at [163, 86] on link "AAKC Board" at bounding box center [175, 87] width 49 height 14
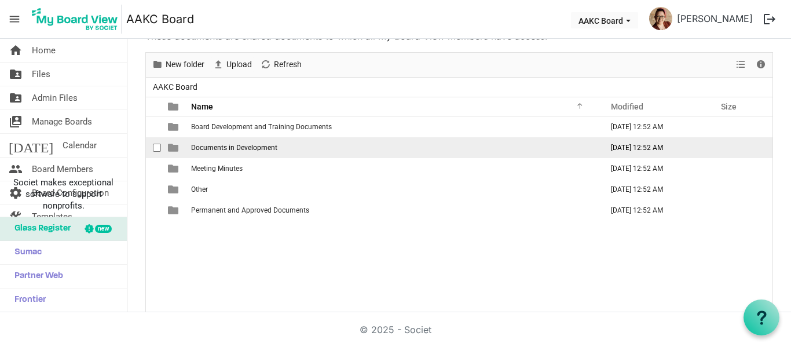
click at [268, 148] on span "Documents in Development" at bounding box center [234, 148] width 86 height 8
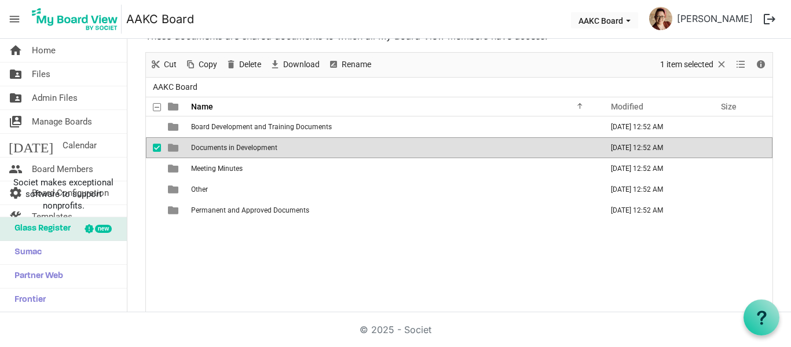
click at [268, 148] on span "Documents in Development" at bounding box center [234, 148] width 86 height 8
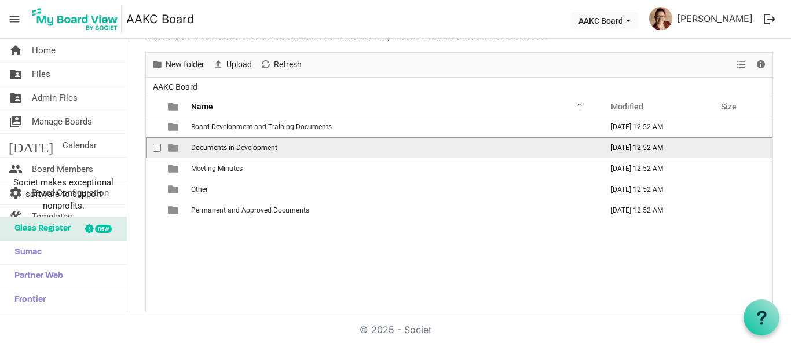
click at [268, 148] on span "Documents in Development" at bounding box center [234, 148] width 86 height 8
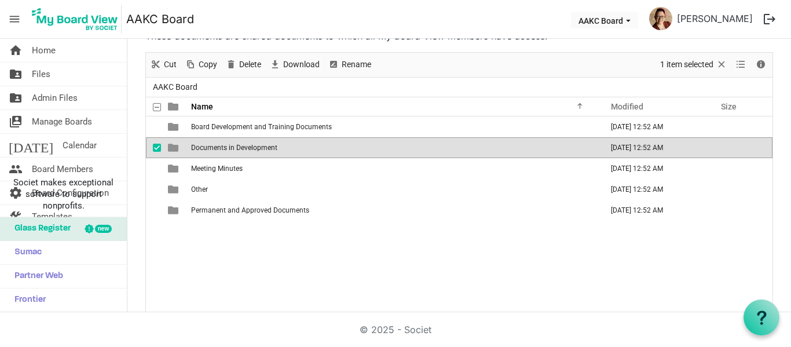
click at [268, 148] on span "Documents in Development" at bounding box center [234, 148] width 86 height 8
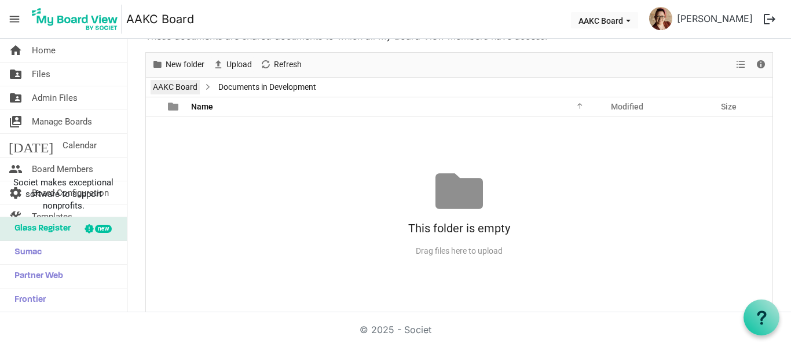
click at [193, 86] on link "AAKC Board" at bounding box center [175, 87] width 49 height 14
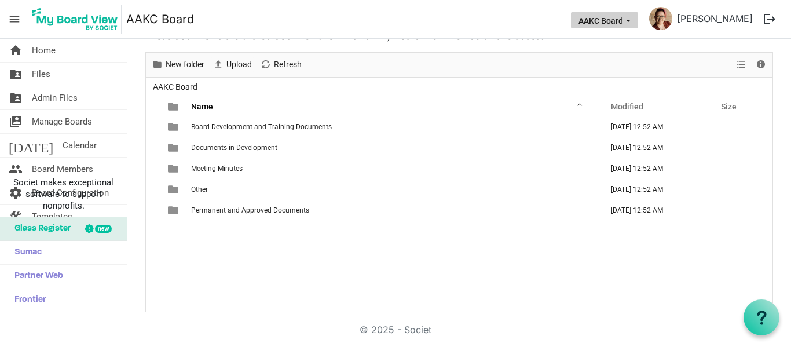
click at [605, 24] on button "AAKC Board" at bounding box center [604, 20] width 67 height 16
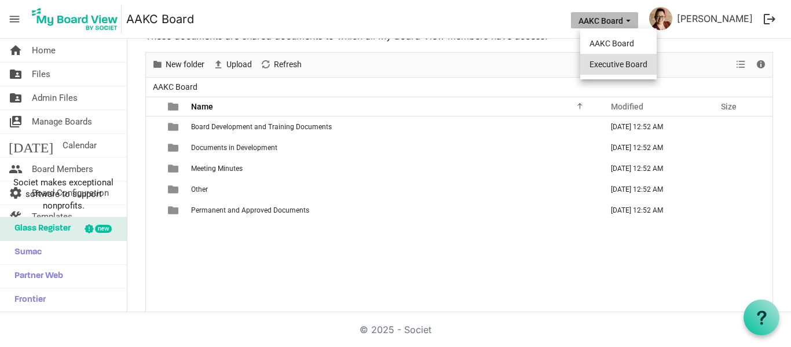
click at [618, 66] on li "Executive Board" at bounding box center [618, 64] width 76 height 21
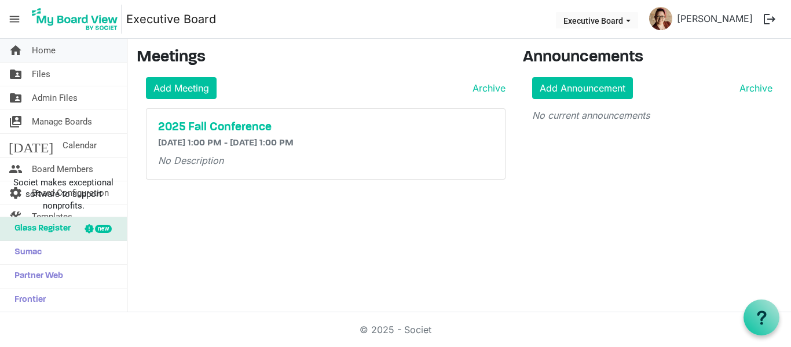
click at [66, 53] on link "home Home" at bounding box center [63, 50] width 127 height 23
click at [20, 18] on span "menu" at bounding box center [14, 19] width 22 height 22
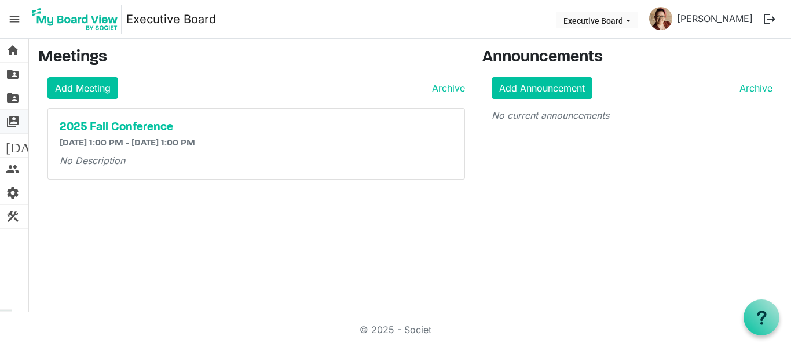
click at [12, 127] on span "switch_account" at bounding box center [13, 121] width 14 height 23
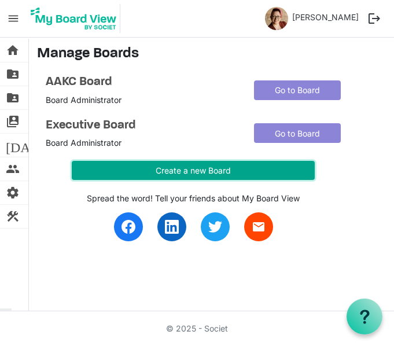
click at [198, 167] on button "Create a new Board" at bounding box center [193, 171] width 243 height 20
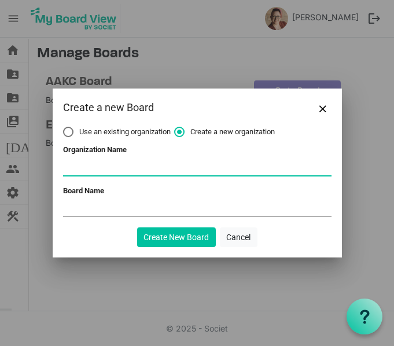
click at [198, 167] on input "Organization Name" at bounding box center [197, 166] width 269 height 17
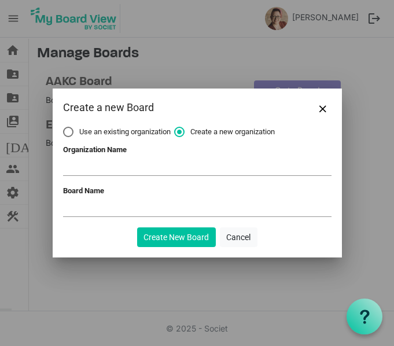
click at [116, 126] on div "Create a new Board" at bounding box center [197, 108] width 289 height 38
click at [113, 129] on span "Use an existing organization" at bounding box center [117, 132] width 108 height 10
click at [64, 127] on input "Use an existing organization" at bounding box center [63, 127] width 1 height 1
radio input "true"
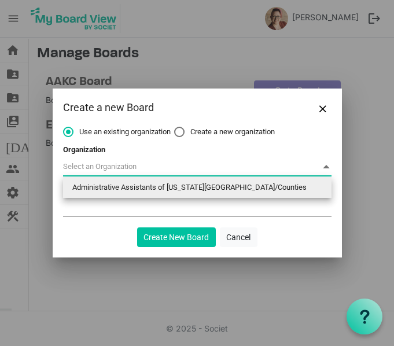
click at [148, 170] on span at bounding box center [197, 167] width 269 height 18
click at [149, 189] on li "Administrative Assistants of [US_STATE][GEOGRAPHIC_DATA]/Counties" at bounding box center [197, 187] width 269 height 21
type input "Administrative Assistants of [US_STATE][GEOGRAPHIC_DATA]/Counties"
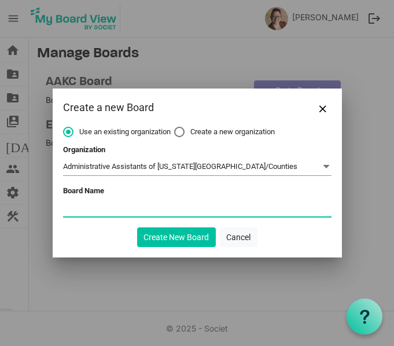
click at [147, 207] on input "Board Name" at bounding box center [197, 207] width 269 height 17
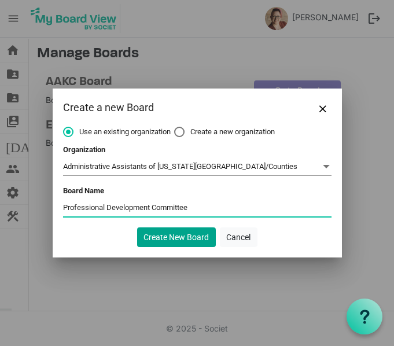
type input "Professional Development Committee"
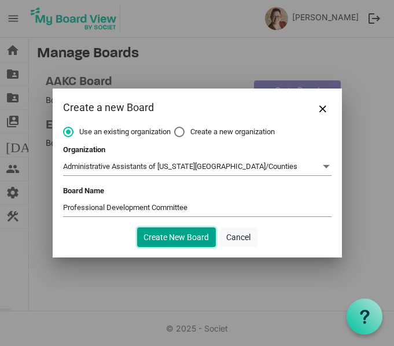
click at [174, 232] on button "Create New Board" at bounding box center [176, 238] width 79 height 20
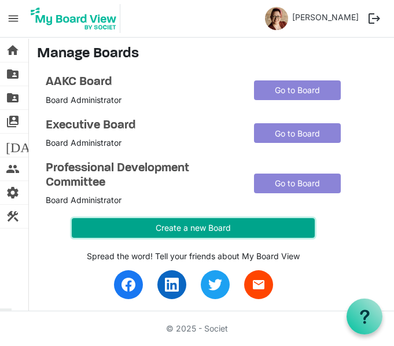
click at [194, 229] on button "Create a new Board" at bounding box center [193, 228] width 243 height 20
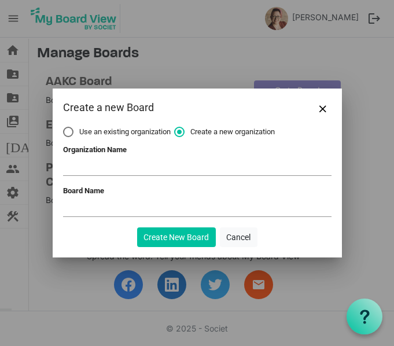
click at [91, 134] on span "Use an existing organization" at bounding box center [117, 132] width 108 height 10
click at [64, 127] on input "Use an existing organization" at bounding box center [63, 127] width 1 height 1
radio input "true"
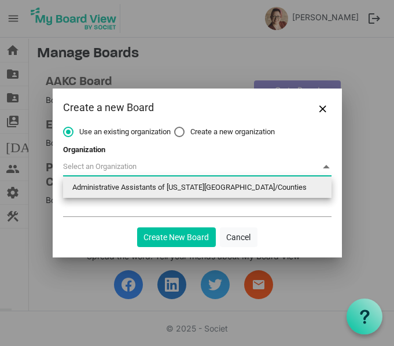
drag, startPoint x: 121, startPoint y: 171, endPoint x: 131, endPoint y: 192, distance: 23.3
click at [131, 192] on body "menu Executive Board Executive Board Amanda Morris logout home Home folder_shar…" at bounding box center [197, 155] width 394 height 310
click at [131, 192] on li "Administrative Assistants of [US_STATE][GEOGRAPHIC_DATA]/Counties" at bounding box center [197, 187] width 269 height 21
type input "Administrative Assistants of [US_STATE][GEOGRAPHIC_DATA]/Counties"
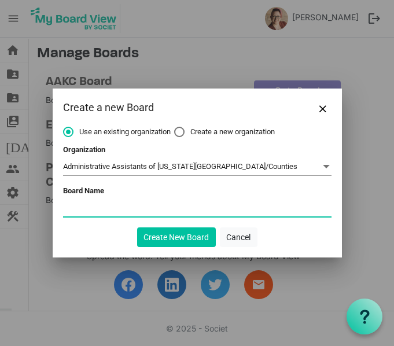
click at [126, 206] on input "Board Name" at bounding box center [197, 207] width 269 height 17
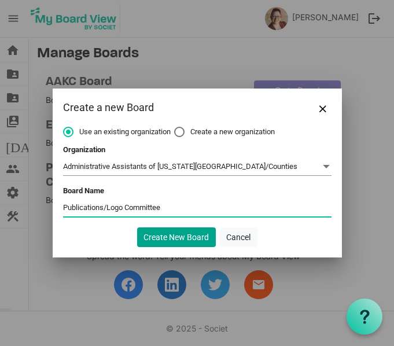
type input "Publications/Logo Committee"
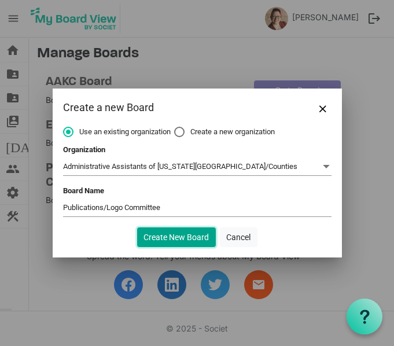
click at [167, 235] on button "Create New Board" at bounding box center [176, 238] width 79 height 20
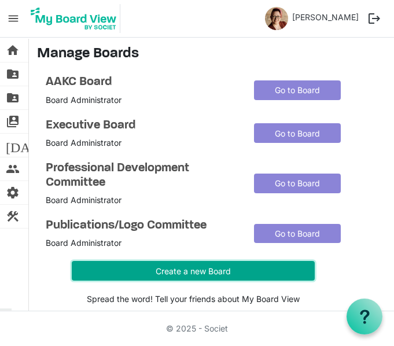
click at [144, 276] on button "Create a new Board" at bounding box center [193, 271] width 243 height 20
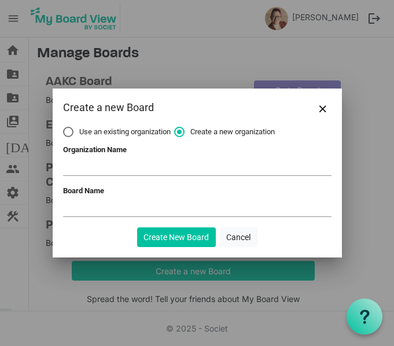
drag, startPoint x: 141, startPoint y: 131, endPoint x: 68, endPoint y: 129, distance: 73.6
click at [68, 129] on label "Use an existing organization" at bounding box center [117, 132] width 108 height 10
click at [64, 127] on input "Use an existing organization" at bounding box center [63, 127] width 1 height 1
radio input "true"
click at [68, 129] on label "Use an existing organization" at bounding box center [117, 132] width 108 height 10
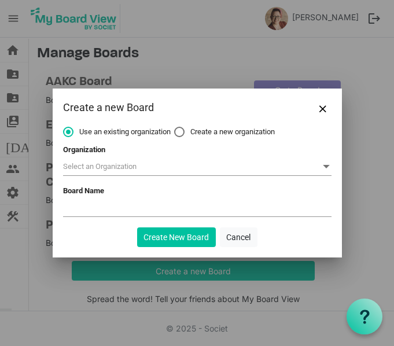
click at [64, 127] on input "Use an existing organization" at bounding box center [63, 127] width 1 height 1
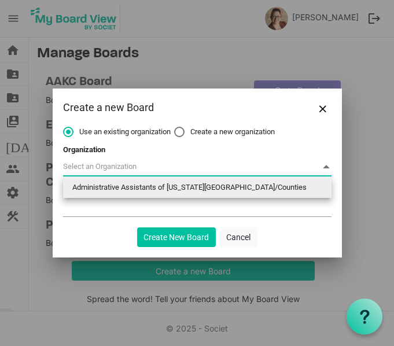
click at [97, 170] on span at bounding box center [197, 167] width 269 height 18
click at [102, 184] on li "Administrative Assistants of [US_STATE][GEOGRAPHIC_DATA]/Counties" at bounding box center [197, 187] width 269 height 21
type input "Administrative Assistants of [US_STATE][GEOGRAPHIC_DATA]/Counties"
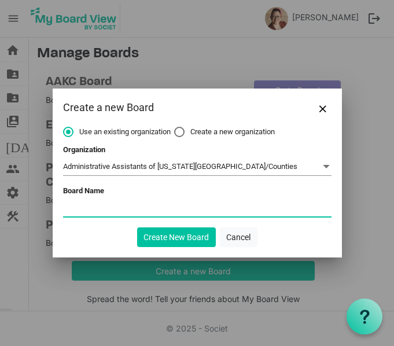
click at [106, 205] on input "Board Name" at bounding box center [197, 207] width 269 height 17
type input "Member Affairs Committee"
click at [137, 228] on button "Create New Board" at bounding box center [176, 238] width 79 height 20
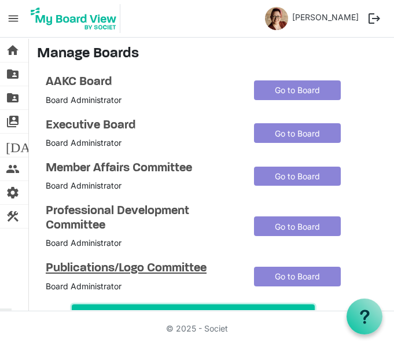
scroll to position [13, 0]
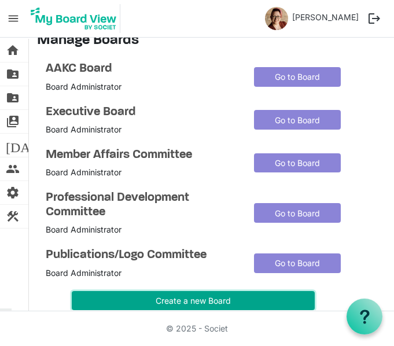
click at [175, 298] on button "Create a new Board" at bounding box center [193, 301] width 243 height 20
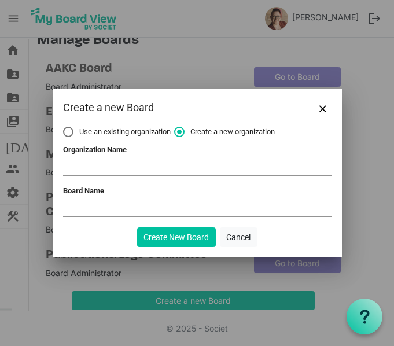
drag, startPoint x: 148, startPoint y: 128, endPoint x: 68, endPoint y: 130, distance: 79.9
click at [68, 130] on label "Use an existing organization" at bounding box center [117, 132] width 108 height 10
click at [64, 127] on input "Use an existing organization" at bounding box center [63, 127] width 1 height 1
radio input "true"
click at [68, 130] on label "Use an existing organization" at bounding box center [117, 132] width 108 height 10
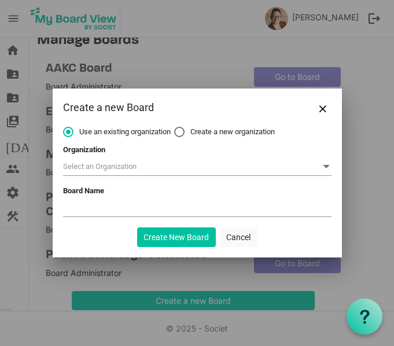
click at [64, 127] on input "Use an existing organization" at bounding box center [63, 127] width 1 height 1
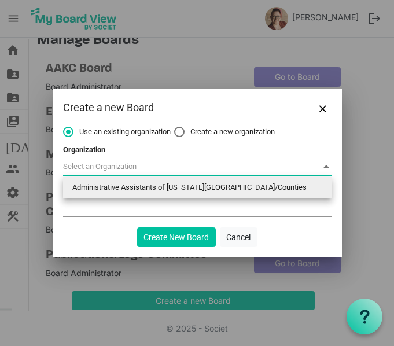
drag, startPoint x: 101, startPoint y: 166, endPoint x: 113, endPoint y: 191, distance: 27.7
click at [113, 191] on body "menu Executive Board Executive Board Amanda Morris logout home Home folder_shar…" at bounding box center [197, 155] width 394 height 310
click at [113, 191] on li "Administrative Assistants of [US_STATE][GEOGRAPHIC_DATA]/Counties" at bounding box center [197, 187] width 269 height 21
type input "Administrative Assistants of [US_STATE][GEOGRAPHIC_DATA]/Counties"
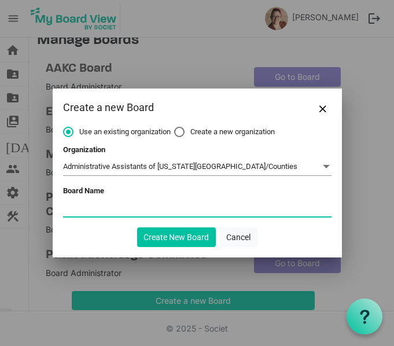
click at [112, 202] on input "Board Name" at bounding box center [197, 207] width 269 height 17
type input "Membership Committee"
click at [137, 228] on button "Create New Board" at bounding box center [176, 238] width 79 height 20
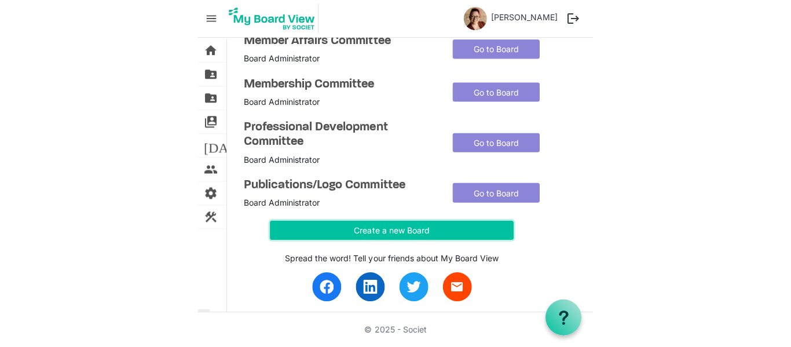
scroll to position [131, 0]
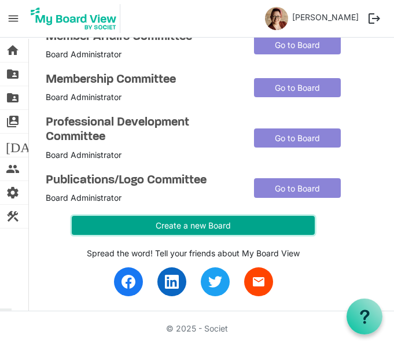
click at [195, 219] on button "Create a new Board" at bounding box center [193, 226] width 243 height 20
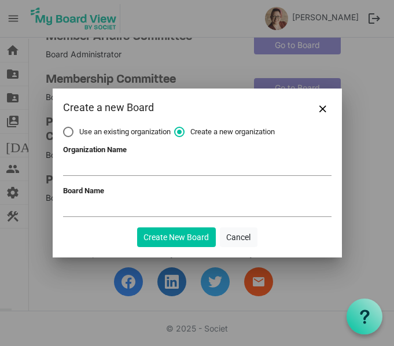
click at [68, 135] on label "Use an existing organization" at bounding box center [117, 132] width 108 height 10
click at [64, 127] on input "Use an existing organization" at bounding box center [63, 127] width 1 height 1
radio input "true"
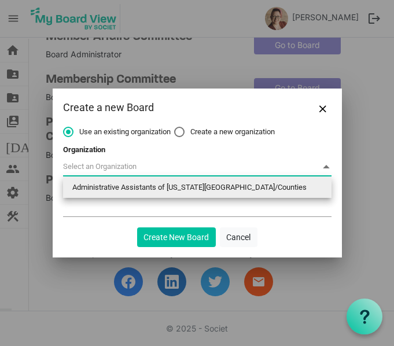
click at [96, 168] on span at bounding box center [197, 167] width 269 height 18
click at [103, 182] on li "Administrative Assistants of [US_STATE][GEOGRAPHIC_DATA]/Counties" at bounding box center [197, 187] width 269 height 21
type input "Administrative Assistants of [US_STATE][GEOGRAPHIC_DATA]/Counties"
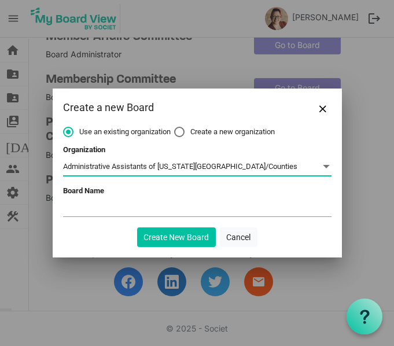
click at [98, 214] on input "Board Name" at bounding box center [197, 207] width 269 height 17
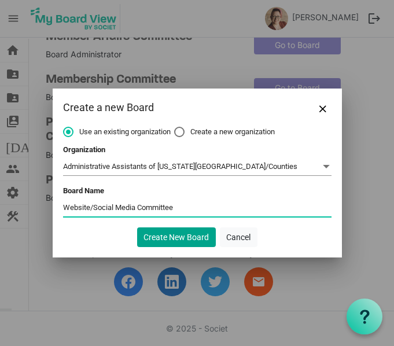
type input "Website/Social Media Committee"
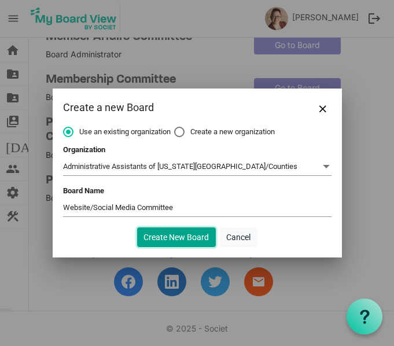
click at [162, 238] on button "Create New Board" at bounding box center [176, 238] width 79 height 20
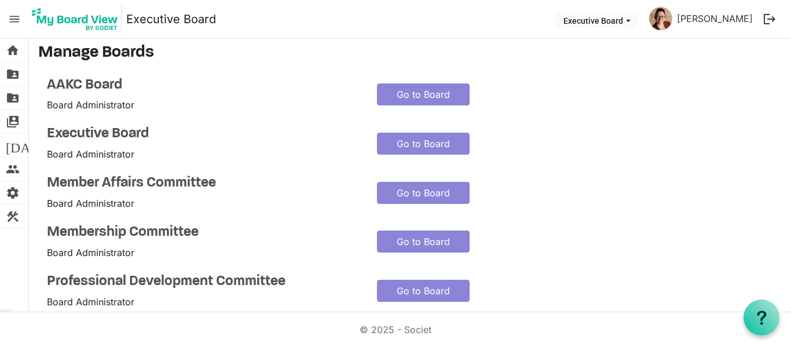
scroll to position [0, 0]
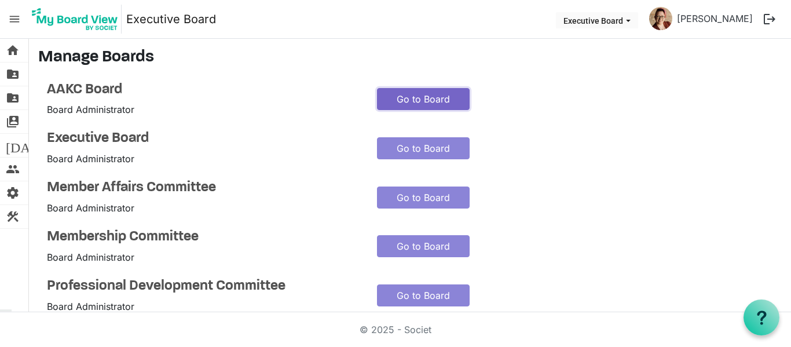
click at [409, 93] on link "Go to Board" at bounding box center [423, 99] width 93 height 22
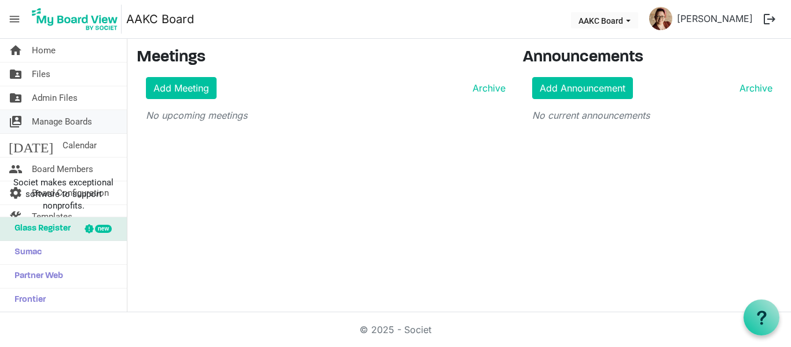
click at [72, 126] on span "Manage Boards" at bounding box center [62, 121] width 60 height 23
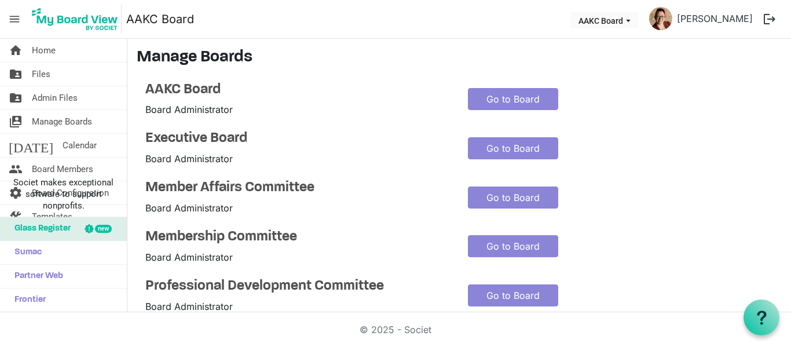
scroll to position [224, 0]
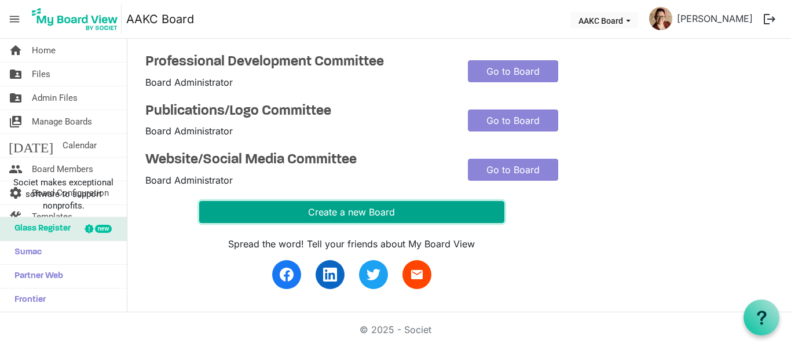
click at [355, 214] on button "Create a new Board" at bounding box center [351, 212] width 305 height 22
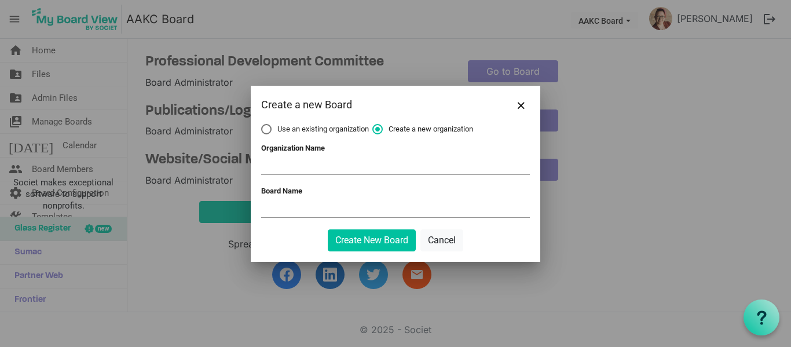
click at [269, 127] on label "Use an existing organization" at bounding box center [315, 129] width 108 height 10
click at [262, 124] on input "Use an existing organization" at bounding box center [261, 124] width 1 height 1
radio input "true"
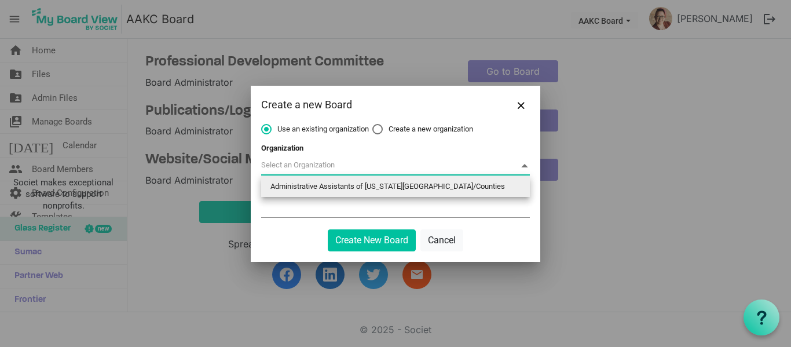
click at [300, 165] on span at bounding box center [395, 166] width 269 height 18
click at [309, 185] on li "Administrative Assistants of [US_STATE][GEOGRAPHIC_DATA]/Counties" at bounding box center [395, 186] width 269 height 21
type input "Administrative Assistants of [US_STATE][GEOGRAPHIC_DATA]/Counties"
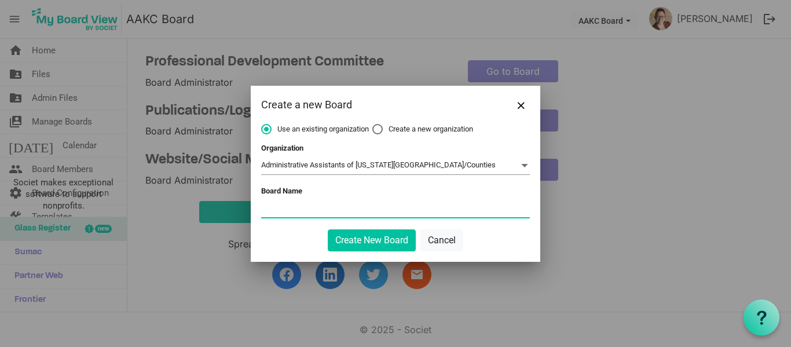
click at [306, 207] on input "Board Name" at bounding box center [395, 208] width 269 height 17
type input "M"
type input "Full Membership"
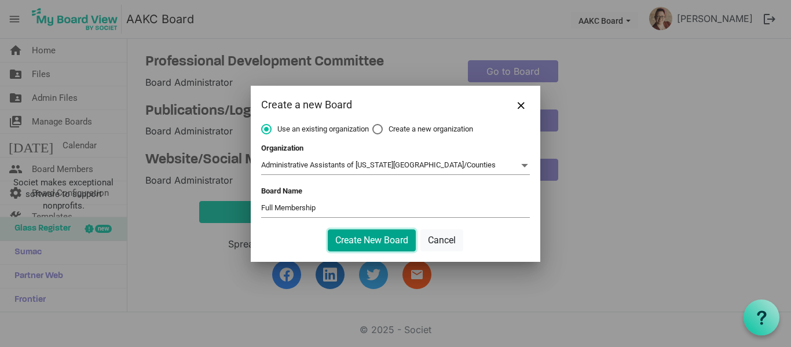
click at [349, 245] on button "Create New Board" at bounding box center [372, 240] width 88 height 22
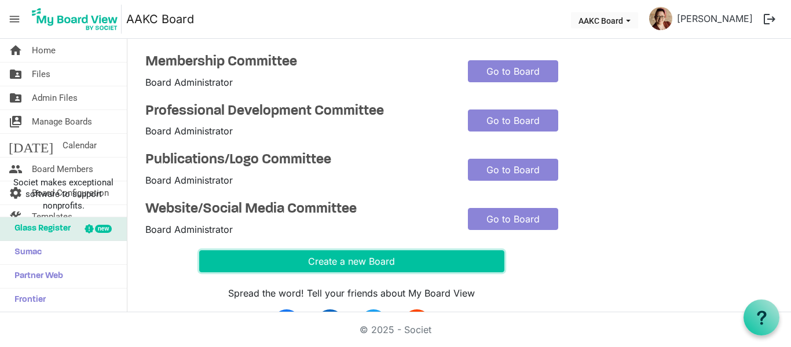
scroll to position [0, 0]
